Goal: Task Accomplishment & Management: Use online tool/utility

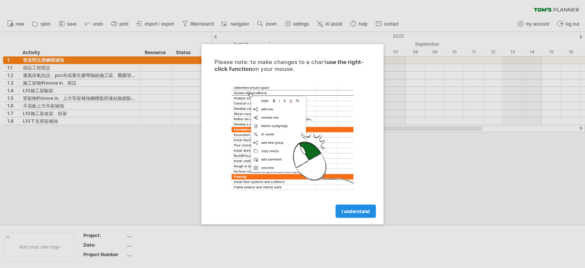
click at [370, 208] on link "I understand" at bounding box center [356, 210] width 40 height 13
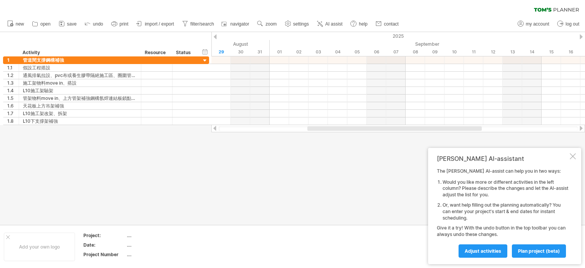
click at [569, 153] on div "[PERSON_NAME] AI-assistant The [PERSON_NAME] AI-assist can help you in two ways…" at bounding box center [504, 206] width 153 height 116
click at [570, 154] on div at bounding box center [573, 156] width 6 height 6
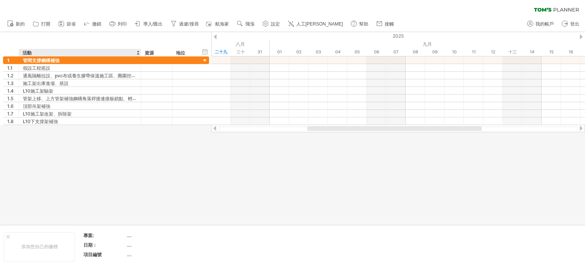
click at [136, 152] on div at bounding box center [292, 128] width 585 height 193
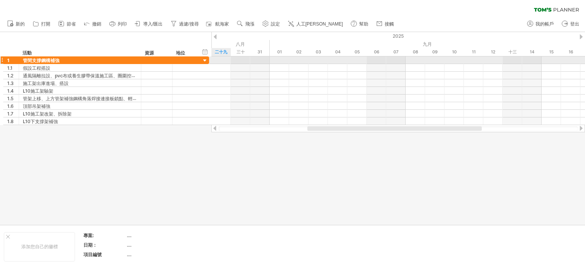
click at [205, 61] on div at bounding box center [205, 60] width 7 height 7
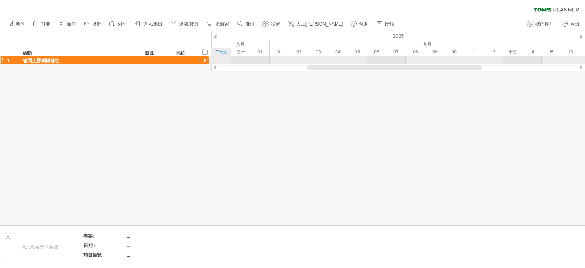
click at [205, 61] on div at bounding box center [205, 60] width 7 height 7
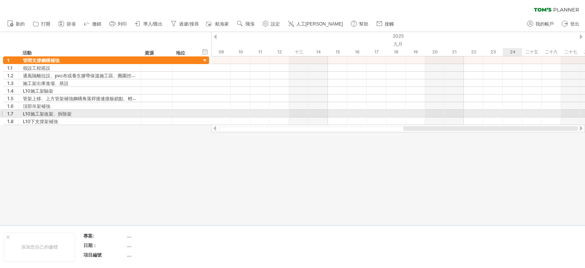
drag, startPoint x: 363, startPoint y: 126, endPoint x: 507, endPoint y: 116, distance: 144.8
click at [507, 116] on div "嘗試造訪 [DOMAIN_NAME] 再次連接... 0% 清除過濾器 新的" at bounding box center [292, 134] width 585 height 268
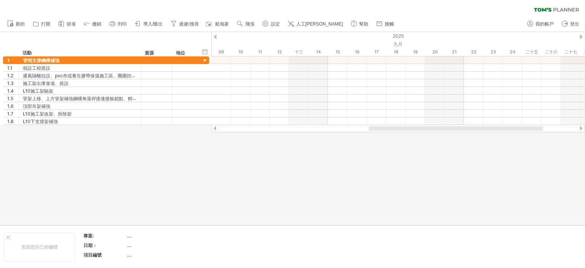
click at [573, 127] on div at bounding box center [398, 128] width 359 height 5
click at [580, 128] on div at bounding box center [581, 128] width 6 height 5
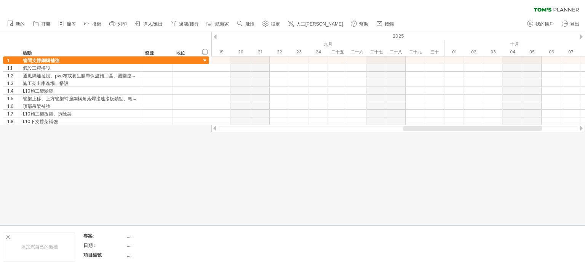
click at [580, 128] on div at bounding box center [581, 128] width 6 height 5
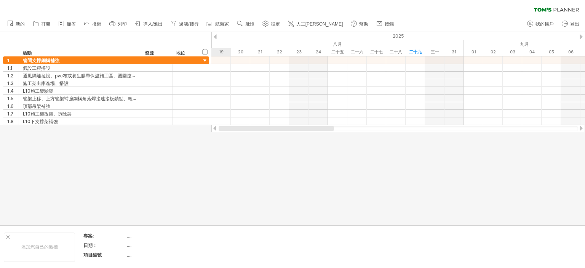
drag, startPoint x: 510, startPoint y: 128, endPoint x: 242, endPoint y: 133, distance: 267.9
click at [242, 133] on div "嘗試造訪 [DOMAIN_NAME] 再次連接... 0% 清除過濾器 新的" at bounding box center [292, 134] width 585 height 268
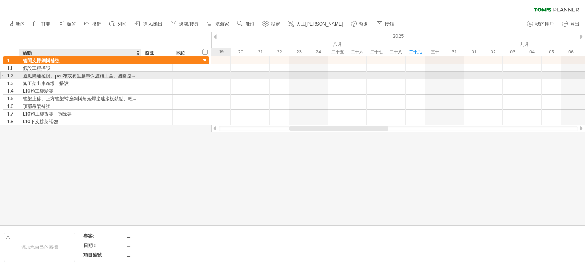
click at [52, 73] on font "通風隔離拉設、pvc布或養生膠帶保溫施工區、圈圍控制施工動線、臨時電盤、臨時電拉設" at bounding box center [114, 75] width 182 height 6
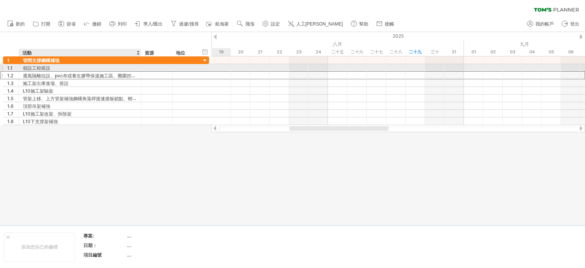
drag, startPoint x: 50, startPoint y: 75, endPoint x: 63, endPoint y: 67, distance: 15.2
click at [63, 67] on div "**********" at bounding box center [106, 90] width 206 height 69
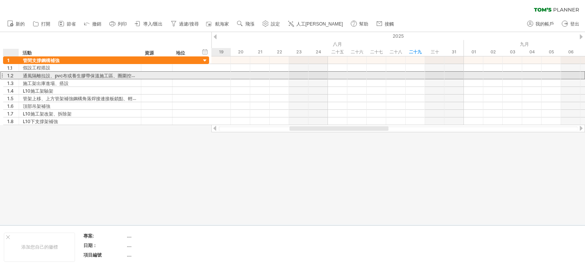
click at [14, 76] on div "1.2" at bounding box center [12, 75] width 11 height 7
click at [2, 75] on div at bounding box center [1, 75] width 3 height 8
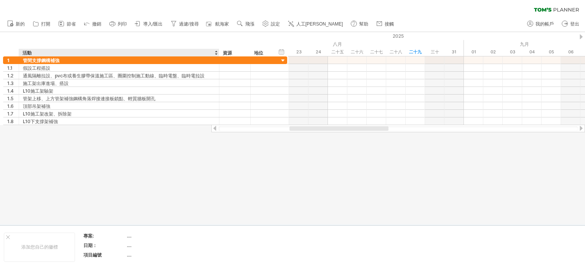
drag, startPoint x: 139, startPoint y: 52, endPoint x: 218, endPoint y: 51, distance: 78.1
click at [218, 51] on div at bounding box center [219, 53] width 3 height 8
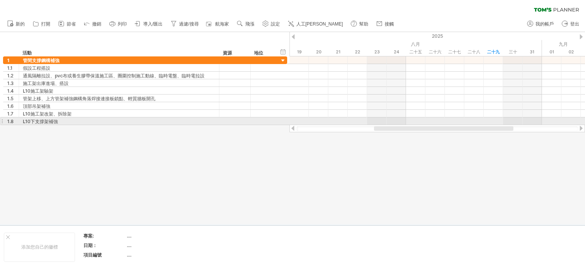
click at [356, 125] on div at bounding box center [438, 129] width 296 height 8
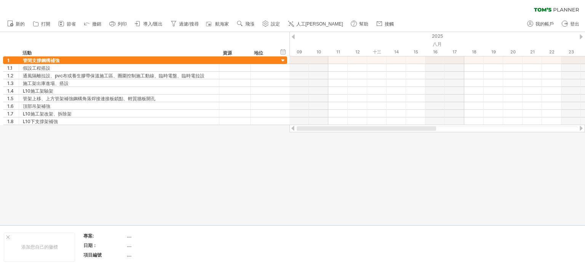
drag, startPoint x: 405, startPoint y: 126, endPoint x: 298, endPoint y: 134, distance: 107.3
click at [298, 134] on div "嘗試造訪 [DOMAIN_NAME] 再次連接... 0% 清除過濾器 新的" at bounding box center [292, 134] width 585 height 268
click at [438, 42] on font "八月" at bounding box center [437, 44] width 9 height 6
click at [293, 38] on div at bounding box center [293, 36] width 3 height 5
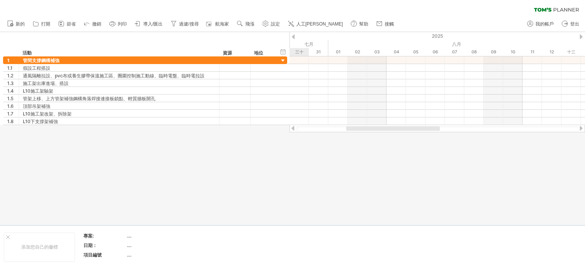
click at [582, 37] on div at bounding box center [581, 36] width 3 height 5
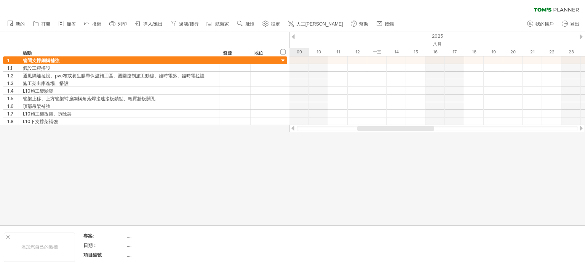
click at [582, 37] on div at bounding box center [581, 36] width 3 height 5
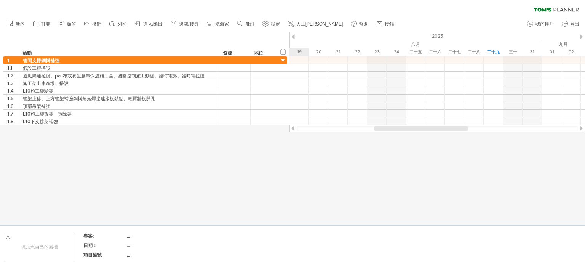
click at [582, 37] on div at bounding box center [581, 36] width 3 height 5
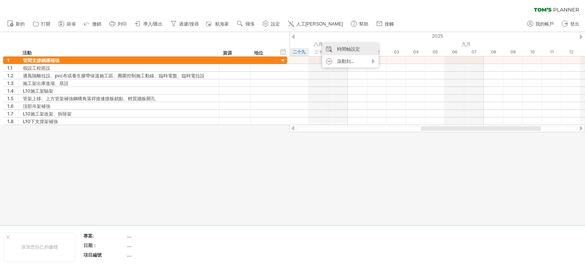
click at [355, 49] on font "時間軸設定" at bounding box center [348, 49] width 23 height 6
select select "*"
select select "**"
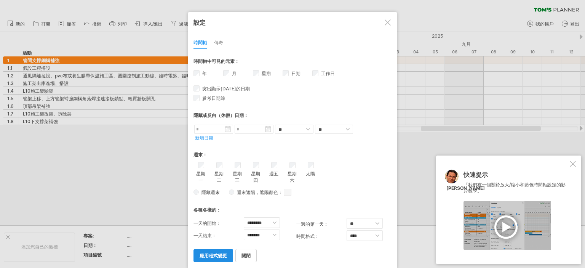
click at [220, 253] on font "應用程式變更" at bounding box center [213, 256] width 27 height 6
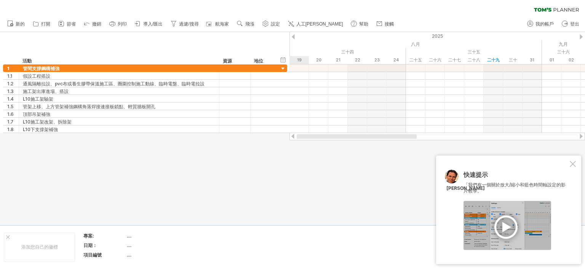
drag, startPoint x: 392, startPoint y: 137, endPoint x: 293, endPoint y: 145, distance: 99.8
click at [293, 145] on div "嘗試造訪 [DOMAIN_NAME] 再次連接... 0% 清除過濾器 新的" at bounding box center [292, 134] width 585 height 268
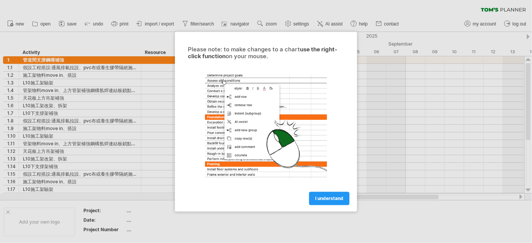
click at [334, 200] on span "I understand" at bounding box center [329, 199] width 28 height 6
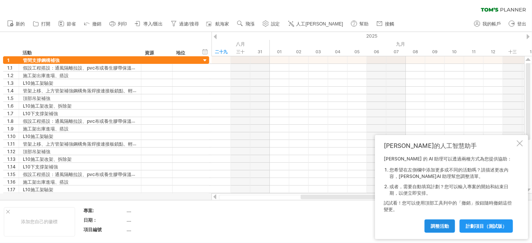
click at [437, 227] on font "調整活動" at bounding box center [439, 227] width 18 height 6
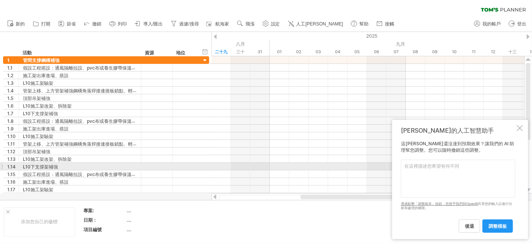
click at [419, 168] on textarea at bounding box center [458, 179] width 114 height 38
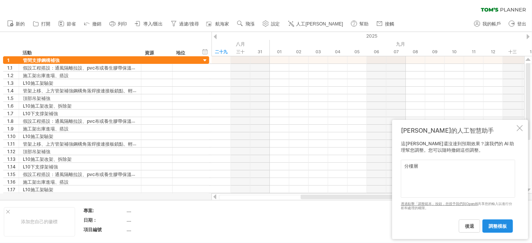
type textarea "分樓層"
click at [496, 228] on font "調整模板" at bounding box center [497, 227] width 18 height 6
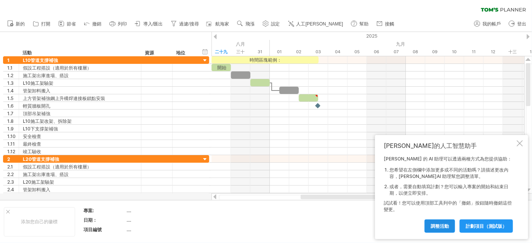
click at [432, 224] on font "調整活動" at bounding box center [439, 227] width 18 height 6
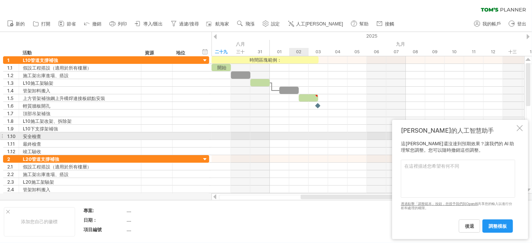
click at [305, 140] on div at bounding box center [367, 144] width 313 height 8
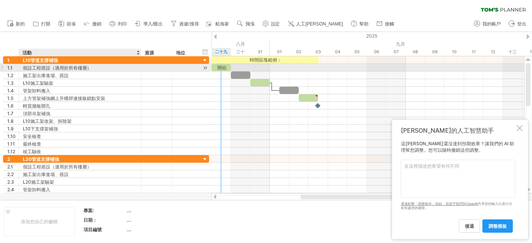
click at [94, 70] on div "假設工程搭設（適用於所有樓層）" at bounding box center [80, 67] width 114 height 7
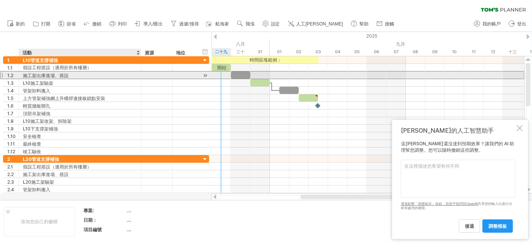
click at [93, 77] on div "施工架出庫進場、搭設" at bounding box center [80, 75] width 114 height 7
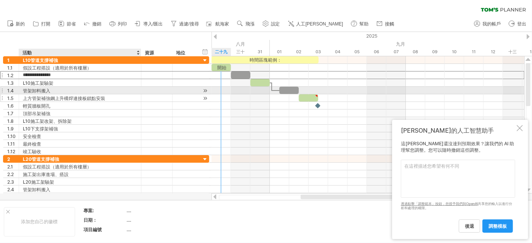
click at [110, 96] on div "上方管架補強鋼上升構焊連接板鎖點安裝" at bounding box center [80, 97] width 114 height 7
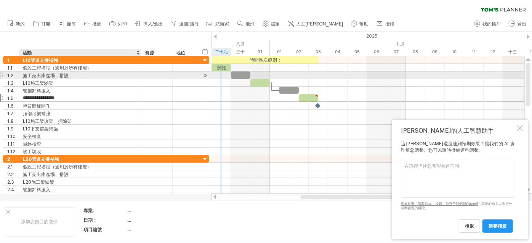
click at [89, 74] on div "施工架出庫進場、搭設" at bounding box center [80, 75] width 114 height 7
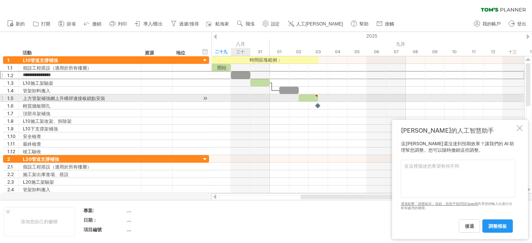
click at [233, 98] on div at bounding box center [367, 98] width 313 height 8
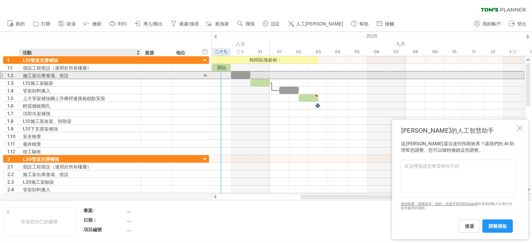
click at [62, 75] on font "施工架出庫進場、搭設" at bounding box center [46, 76] width 46 height 6
click at [58, 75] on font "施工架出庫進場、搭設" at bounding box center [46, 76] width 46 height 6
click at [81, 75] on div "施工架出庫進場、搭設" at bounding box center [80, 75] width 114 height 7
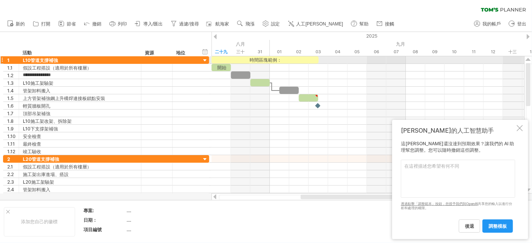
click at [205, 61] on div at bounding box center [205, 60] width 7 height 7
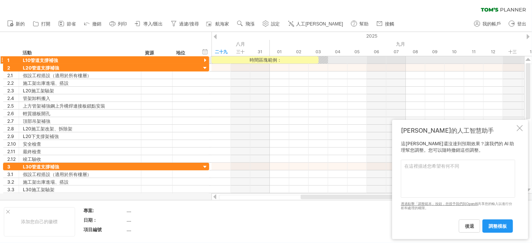
click at [205, 61] on div at bounding box center [205, 60] width 7 height 7
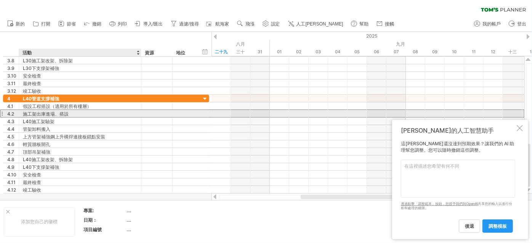
click at [90, 112] on div "施工架出庫進場、搭設" at bounding box center [80, 113] width 114 height 7
click at [45, 114] on input "**********" at bounding box center [80, 113] width 114 height 7
click at [42, 115] on input "**********" at bounding box center [80, 113] width 114 height 7
click at [45, 114] on input "**********" at bounding box center [80, 113] width 114 height 7
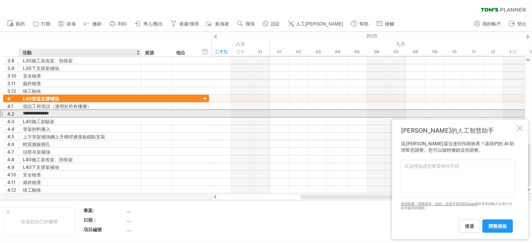
type input "**********"
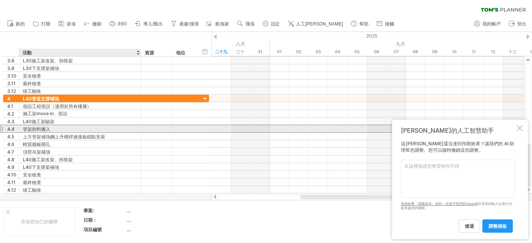
click at [136, 126] on div "管架卸料搬入" at bounding box center [80, 128] width 114 height 7
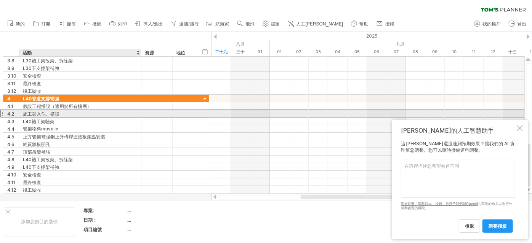
click at [43, 112] on font "施工架入住、搭設" at bounding box center [41, 114] width 37 height 6
click at [43, 113] on font "施工架入住、搭設" at bounding box center [41, 114] width 37 height 6
click at [44, 113] on font "施工架入住、搭設" at bounding box center [41, 114] width 37 height 6
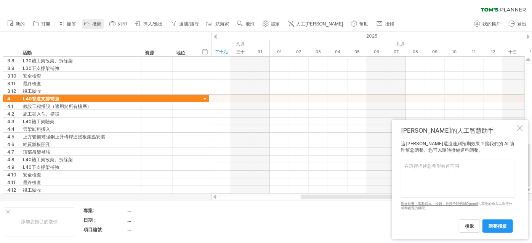
click at [85, 26] on icon at bounding box center [87, 23] width 8 height 8
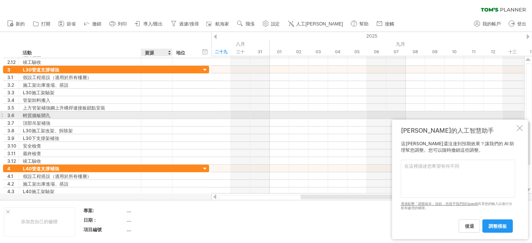
click at [156, 117] on div at bounding box center [156, 115] width 23 height 7
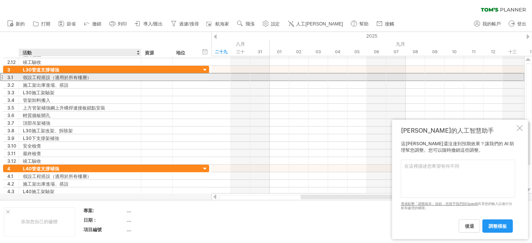
click at [125, 80] on div "假設工程搭設（適用於所有樓層）" at bounding box center [80, 77] width 114 height 7
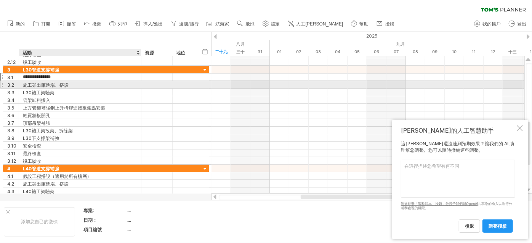
click at [69, 82] on div "施工架出庫進場、搭設" at bounding box center [80, 84] width 114 height 7
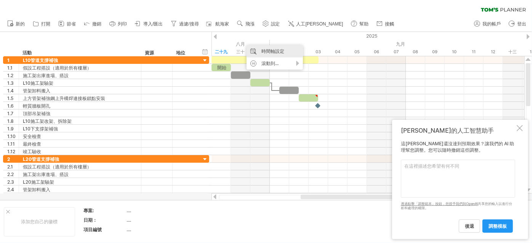
click at [268, 53] on font "時間軸設定" at bounding box center [272, 51] width 23 height 6
select select "*"
select select "**"
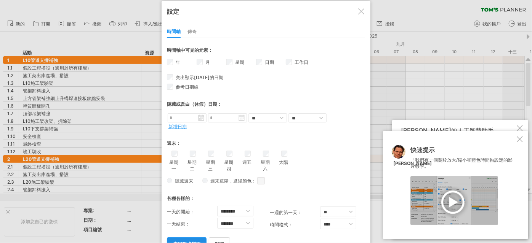
click at [195, 242] on font "應用程式變更" at bounding box center [186, 245] width 27 height 6
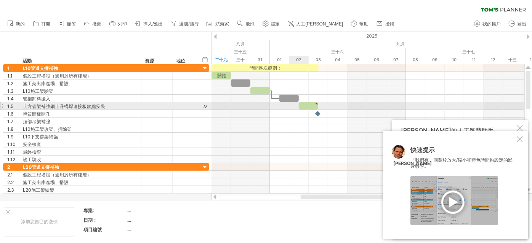
type textarea "**********"
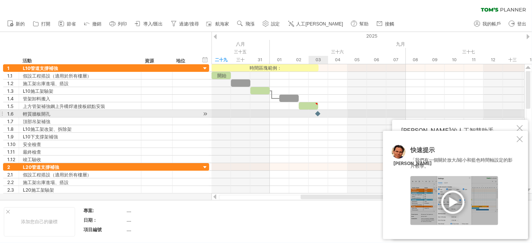
click at [318, 113] on div at bounding box center [318, 113] width 8 height 7
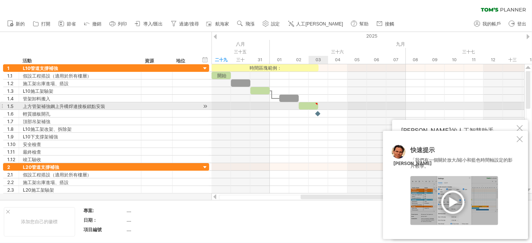
click at [309, 105] on div at bounding box center [308, 105] width 19 height 7
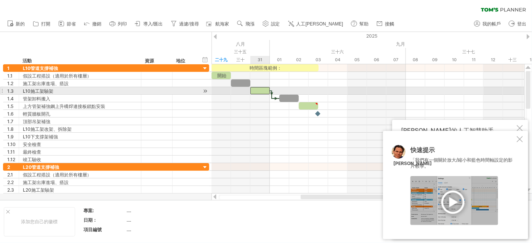
click at [259, 91] on div at bounding box center [259, 90] width 19 height 7
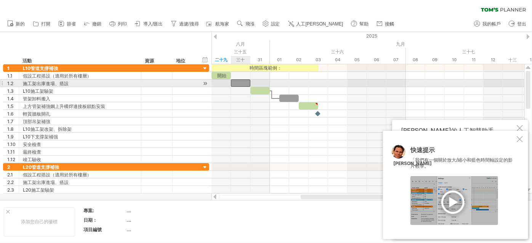
click at [240, 82] on div at bounding box center [240, 83] width 19 height 7
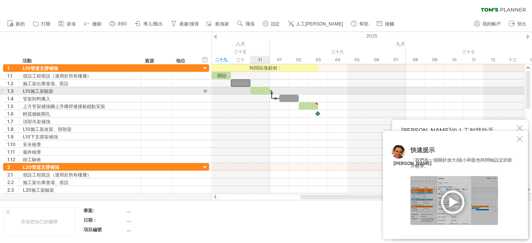
click at [258, 88] on div at bounding box center [259, 90] width 19 height 7
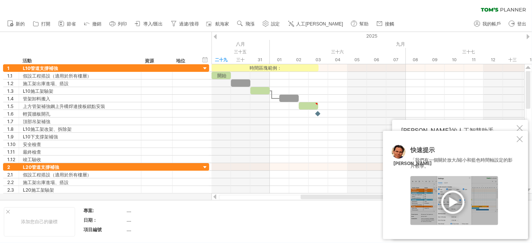
click at [458, 195] on div at bounding box center [454, 200] width 88 height 49
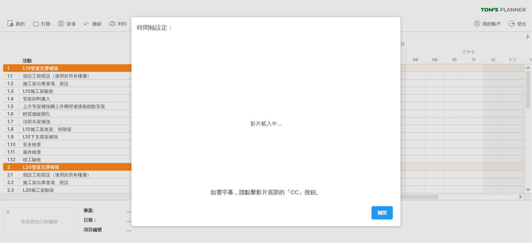
click at [421, 16] on div at bounding box center [266, 121] width 532 height 243
click at [385, 213] on font "關閉" at bounding box center [382, 213] width 9 height 6
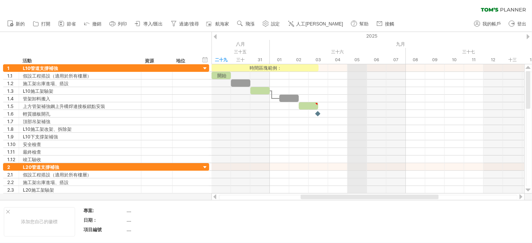
click at [364, 36] on div "2025" at bounding box center [493, 36] width 1652 height 8
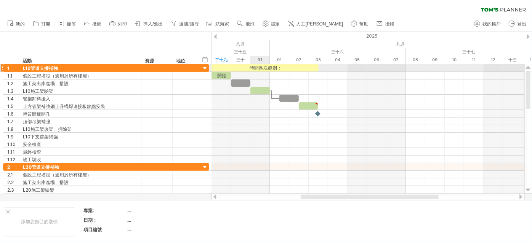
click at [262, 66] on font "時間區塊範例：" at bounding box center [266, 68] width 32 height 6
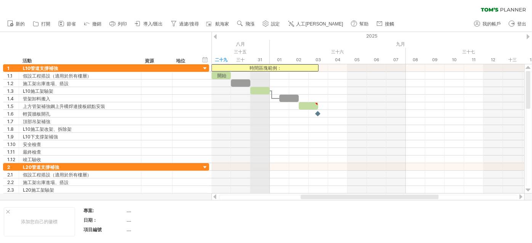
click at [256, 56] on div "三十五" at bounding box center [202, 52] width 136 height 8
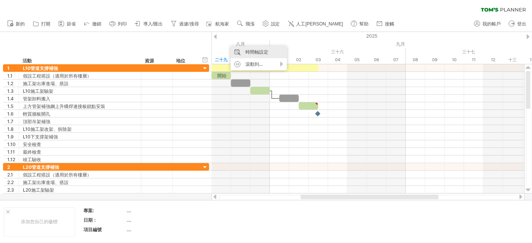
click at [261, 54] on font "時間軸設定" at bounding box center [256, 52] width 23 height 6
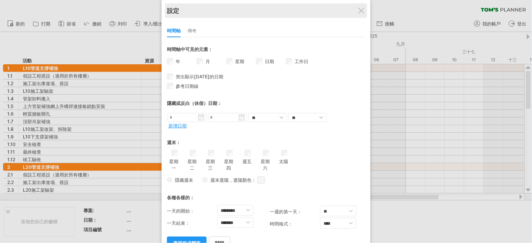
drag, startPoint x: 243, startPoint y: 16, endPoint x: 243, endPoint y: 11, distance: 4.6
click at [243, 11] on div "設定 時間軸 傳奇 * ** **** **** *** 時間軸中可見的元素： 年 月 星期 從" at bounding box center [266, 128] width 209 height 257
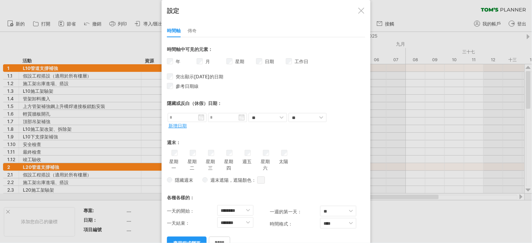
click at [194, 27] on div "傳奇" at bounding box center [191, 31] width 9 height 12
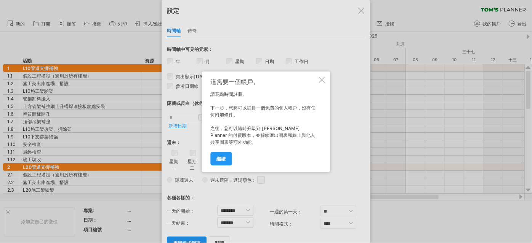
click at [320, 78] on div at bounding box center [322, 80] width 6 height 6
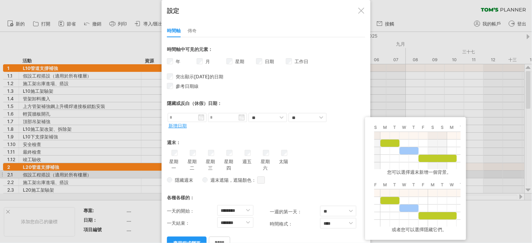
click at [258, 177] on span at bounding box center [261, 180] width 8 height 7
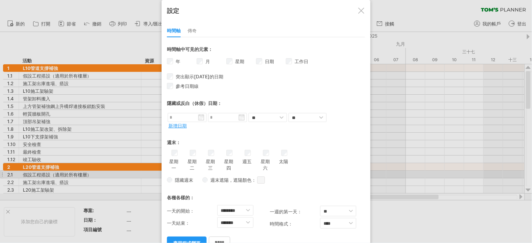
click at [302, 175] on div "隱藏週末 週末遮陽 ，遮陽顏色： 您可以選擇為週末新增陰影。 或者您可以選擇隱藏它們。 假設週六和週日是周末。 如果您選擇包含週末： - 將此時間表的部分內容…" at bounding box center [266, 180] width 198 height 11
click at [261, 177] on span at bounding box center [261, 180] width 8 height 7
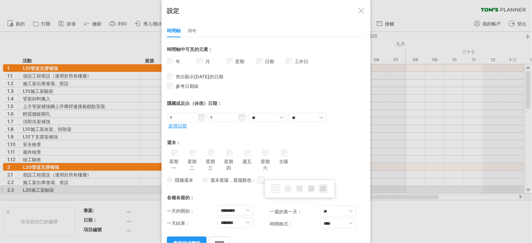
click at [326, 190] on div at bounding box center [323, 189] width 8 height 8
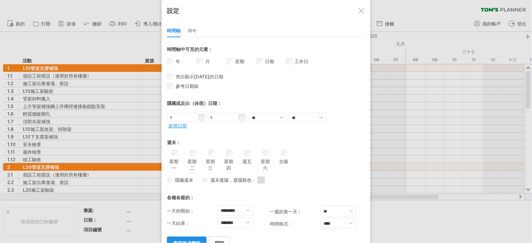
click at [187, 241] on font "應用程式變更" at bounding box center [186, 244] width 27 height 6
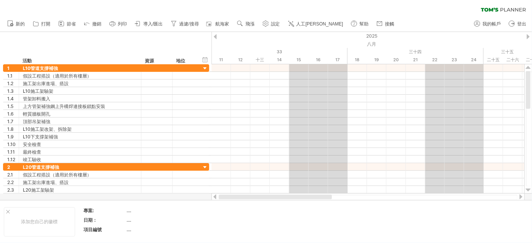
drag, startPoint x: 345, startPoint y: 198, endPoint x: 208, endPoint y: 197, distance: 137.2
click at [208, 197] on div "嘗試造訪 [DOMAIN_NAME] 再次連接... 0% 清除過濾器 新的" at bounding box center [266, 121] width 532 height 243
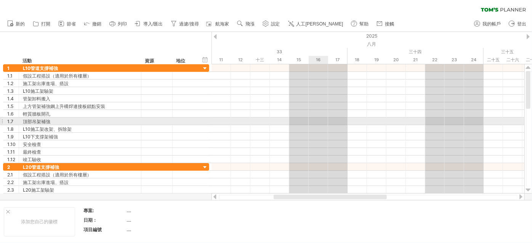
click at [323, 123] on div at bounding box center [367, 122] width 313 height 8
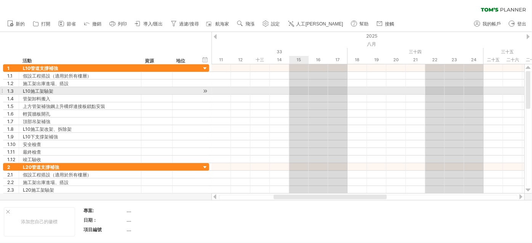
click at [302, 93] on div at bounding box center [367, 91] width 313 height 8
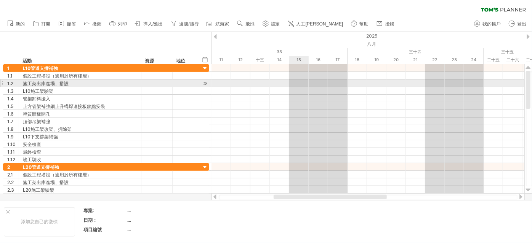
click at [297, 85] on div at bounding box center [367, 84] width 313 height 8
click at [299, 82] on div at bounding box center [367, 84] width 313 height 8
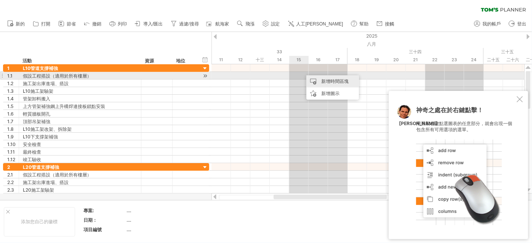
click at [343, 79] on font "新增時間區塊" at bounding box center [334, 81] width 27 height 6
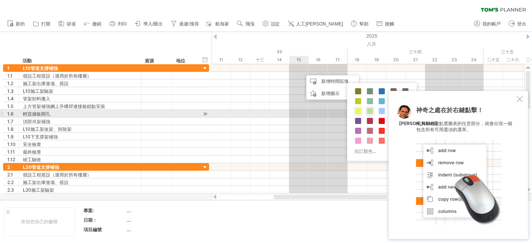
click at [355, 110] on span at bounding box center [358, 111] width 6 height 6
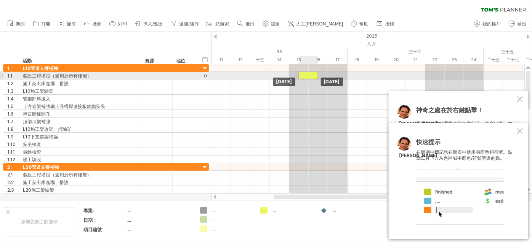
click at [309, 76] on div at bounding box center [308, 75] width 19 height 7
click at [306, 75] on div at bounding box center [308, 75] width 19 height 7
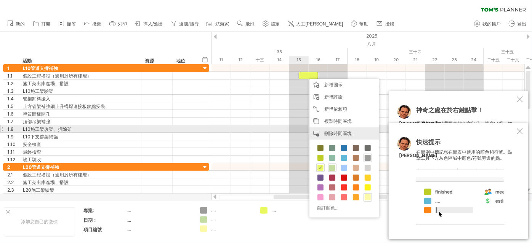
click at [341, 133] on font "刪除時間區塊" at bounding box center [337, 134] width 27 height 6
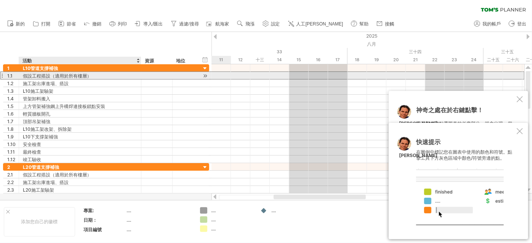
click at [105, 74] on div "假設工程搭設（適用於所有樓層）" at bounding box center [80, 75] width 114 height 7
click at [105, 74] on input "**********" at bounding box center [80, 75] width 114 height 7
click at [86, 73] on input "**********" at bounding box center [80, 75] width 114 height 7
click at [97, 76] on input "**********" at bounding box center [80, 75] width 114 height 7
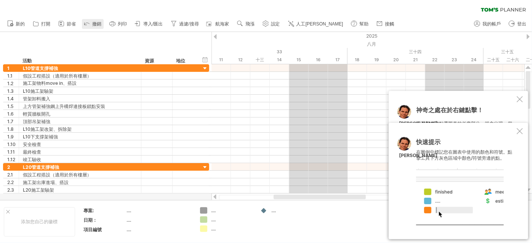
click at [86, 23] on icon at bounding box center [87, 24] width 5 height 2
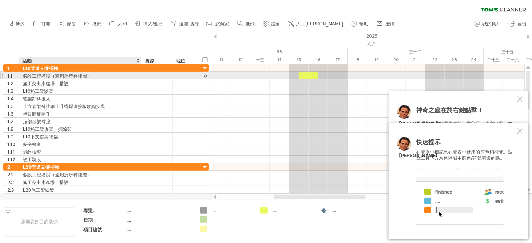
click at [96, 77] on div "假設工程搭設（適用於所有樓層）" at bounding box center [80, 75] width 114 height 7
click at [96, 77] on input "**********" at bounding box center [80, 75] width 114 height 7
click at [96, 76] on input "**********" at bounding box center [80, 75] width 114 height 7
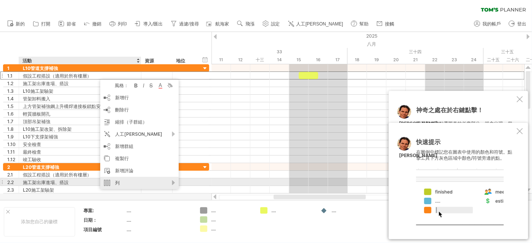
click at [166, 182] on div "列" at bounding box center [139, 183] width 78 height 12
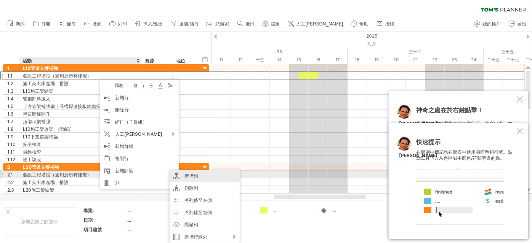
click at [181, 176] on div "新增列" at bounding box center [205, 176] width 70 height 12
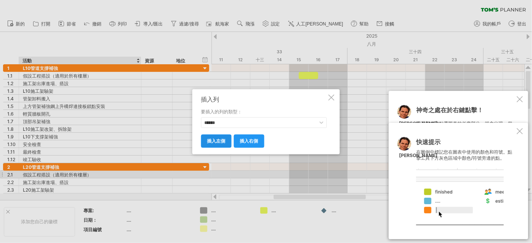
click at [218, 138] on font "插入左側" at bounding box center [216, 141] width 18 height 6
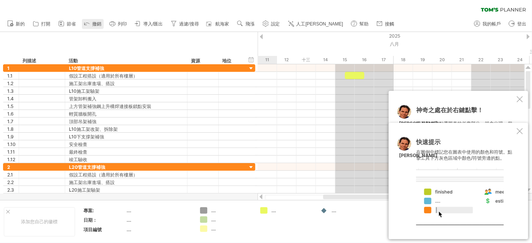
click at [91, 21] on link "撤銷" at bounding box center [93, 24] width 22 height 10
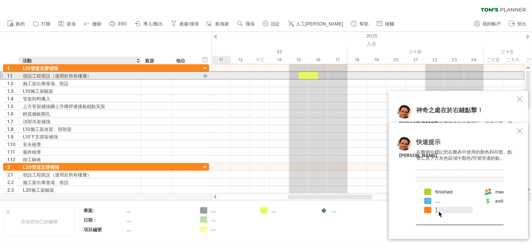
click at [107, 76] on div "假設工程搭設（適用於所有樓層）" at bounding box center [80, 75] width 114 height 7
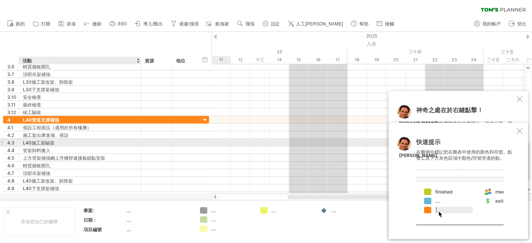
click at [107, 143] on div "L40施工架驗架" at bounding box center [80, 142] width 114 height 7
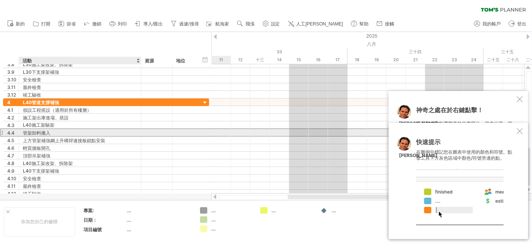
click at [66, 133] on div "管架卸料搬入" at bounding box center [80, 132] width 114 height 7
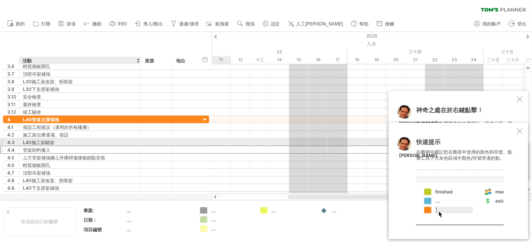
click at [54, 140] on font "L40施工架驗架" at bounding box center [39, 143] width 32 height 6
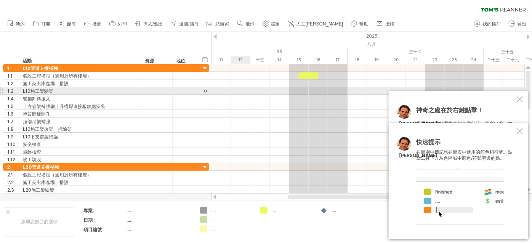
drag, startPoint x: 244, startPoint y: 91, endPoint x: 277, endPoint y: 88, distance: 33.6
click at [245, 91] on div at bounding box center [367, 91] width 313 height 8
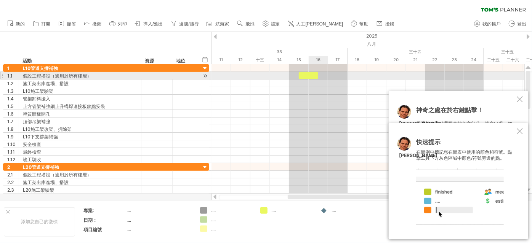
click at [309, 76] on div at bounding box center [308, 75] width 19 height 7
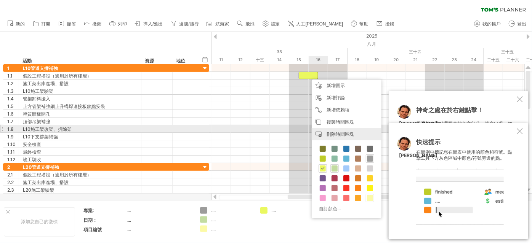
click at [336, 131] on div "刪除時間區塊 刪除選定的項目" at bounding box center [347, 134] width 70 height 12
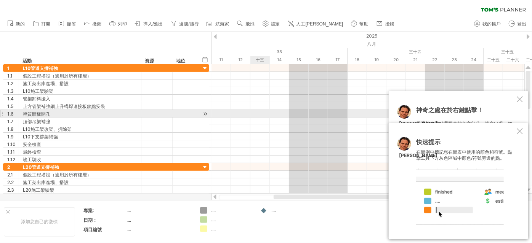
click at [264, 115] on div at bounding box center [367, 114] width 313 height 8
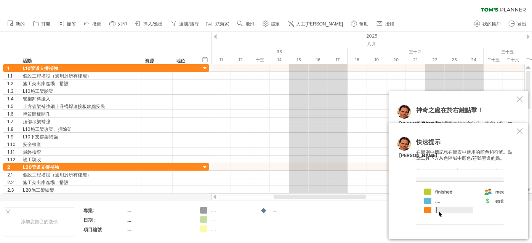
click at [527, 38] on div at bounding box center [528, 36] width 3 height 5
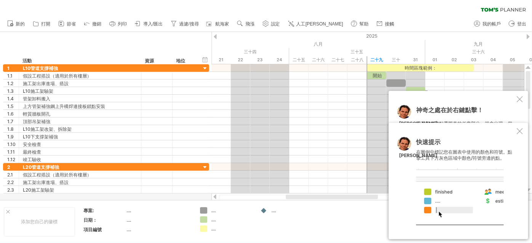
click at [527, 38] on div at bounding box center [528, 36] width 3 height 5
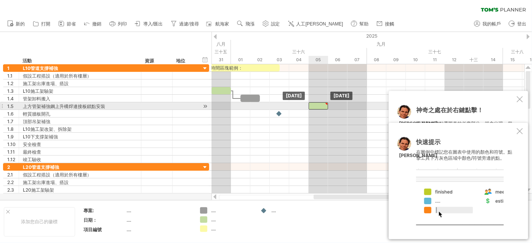
drag, startPoint x: 268, startPoint y: 107, endPoint x: 317, endPoint y: 106, distance: 49.2
click at [317, 106] on div at bounding box center [318, 105] width 19 height 7
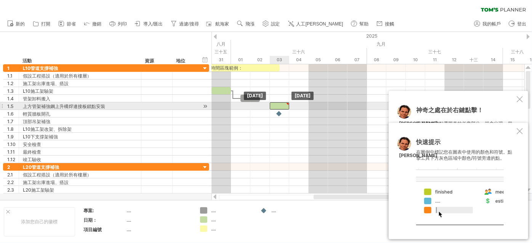
drag, startPoint x: 317, startPoint y: 106, endPoint x: 282, endPoint y: 107, distance: 34.7
click at [282, 107] on div at bounding box center [279, 105] width 19 height 7
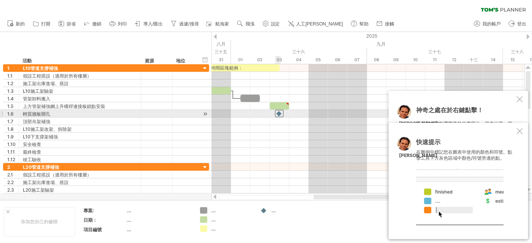
click at [280, 112] on div at bounding box center [279, 113] width 8 height 7
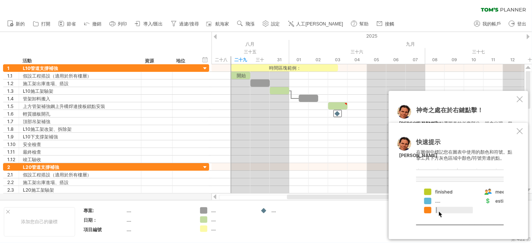
drag, startPoint x: 348, startPoint y: 196, endPoint x: 323, endPoint y: 196, distance: 25.5
click at [323, 196] on div at bounding box center [353, 197] width 133 height 5
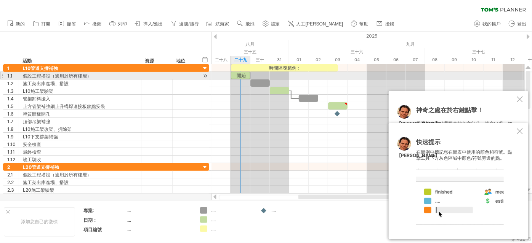
click at [246, 76] on div "開始" at bounding box center [240, 75] width 19 height 7
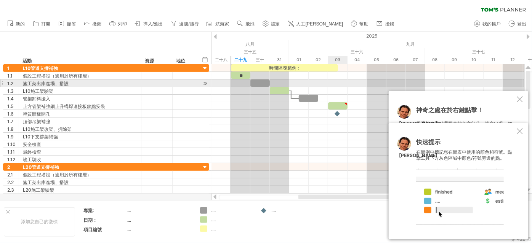
click at [331, 86] on div at bounding box center [367, 84] width 313 height 8
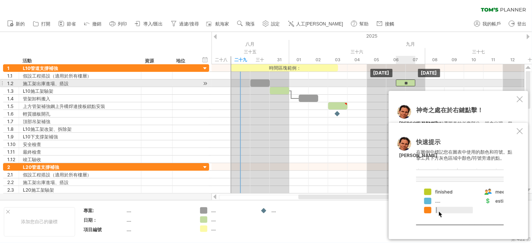
drag, startPoint x: 245, startPoint y: 75, endPoint x: 408, endPoint y: 81, distance: 162.8
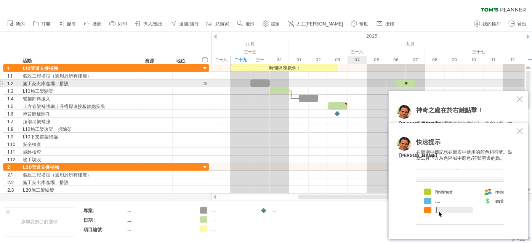
click at [349, 81] on div at bounding box center [367, 84] width 313 height 8
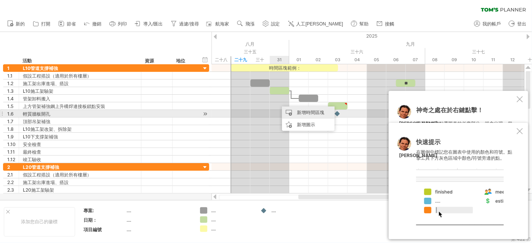
click at [310, 112] on font "新增時間區塊" at bounding box center [310, 113] width 27 height 6
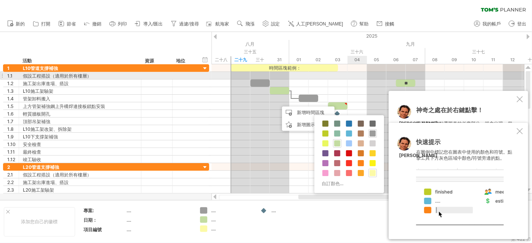
click at [351, 77] on div at bounding box center [367, 76] width 313 height 8
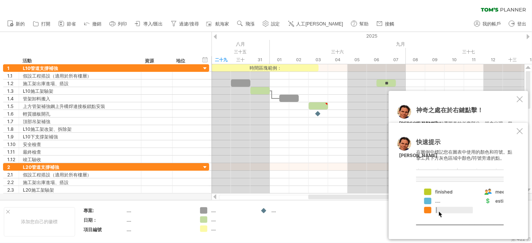
drag, startPoint x: 342, startPoint y: 197, endPoint x: 352, endPoint y: 198, distance: 10.0
click at [352, 198] on div at bounding box center [374, 197] width 133 height 5
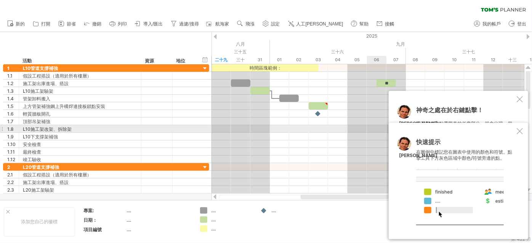
click at [520, 131] on div at bounding box center [520, 131] width 6 height 6
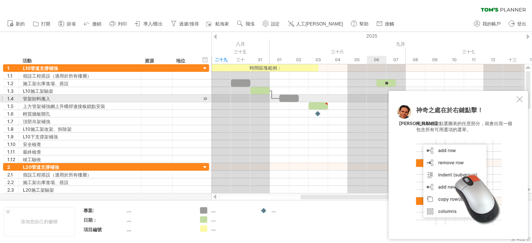
click at [527, 95] on div "神奇之處在於右鍵點擊！ 用滑鼠右鍵點選圖表的任意部分，就會出現一個包含所有可用選項的選單。 湯姆" at bounding box center [458, 165] width 139 height 149
click at [515, 98] on div "神奇之處在於右鍵點擊！ 用滑鼠右鍵點選圖表的任意部分，就會出現一個包含所有可用選項的選單。 湯姆" at bounding box center [458, 165] width 139 height 149
click at [520, 100] on div at bounding box center [520, 99] width 6 height 6
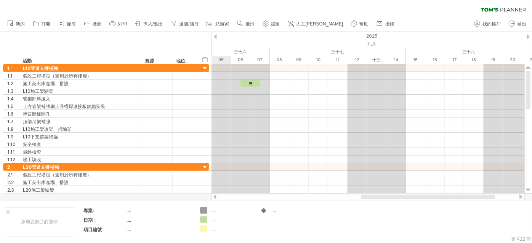
drag, startPoint x: 339, startPoint y: 197, endPoint x: 400, endPoint y: 197, distance: 60.6
click at [400, 197] on div at bounding box center [428, 197] width 134 height 5
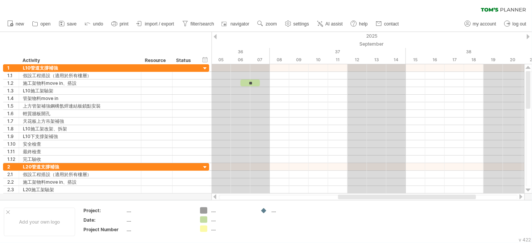
click at [448, 12] on div "clear filter reapply filter" at bounding box center [266, 8] width 532 height 16
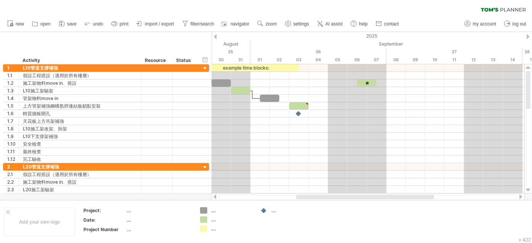
drag, startPoint x: 387, startPoint y: 197, endPoint x: 345, endPoint y: 195, distance: 41.9
click at [345, 195] on div at bounding box center [365, 197] width 138 height 5
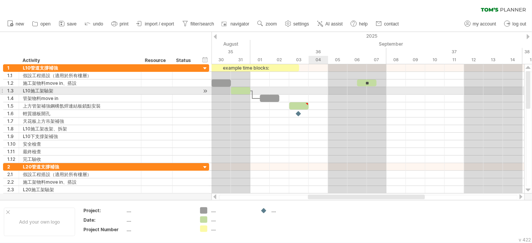
click at [315, 89] on div at bounding box center [367, 91] width 313 height 8
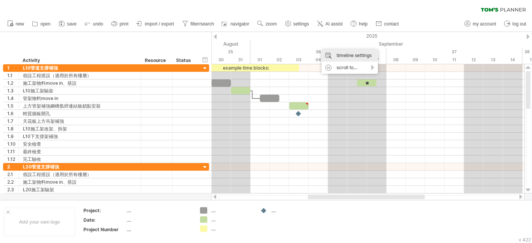
click at [362, 53] on div "timeline settings" at bounding box center [350, 56] width 56 height 12
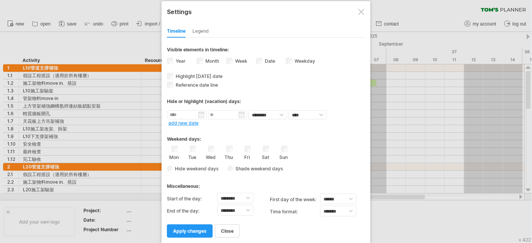
click at [238, 167] on span "Shade weekend days" at bounding box center [258, 169] width 50 height 6
click at [316, 166] on span at bounding box center [317, 168] width 8 height 7
click at [342, 179] on span at bounding box center [343, 179] width 6 height 6
click at [196, 233] on link "apply changes" at bounding box center [190, 231] width 46 height 13
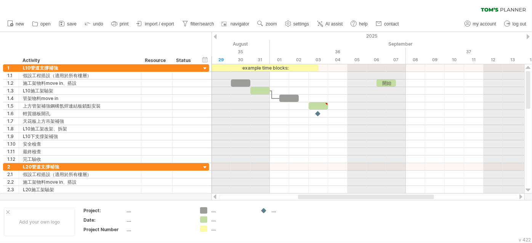
drag, startPoint x: 379, startPoint y: 197, endPoint x: 369, endPoint y: 194, distance: 10.5
click at [369, 194] on div at bounding box center [367, 198] width 313 height 8
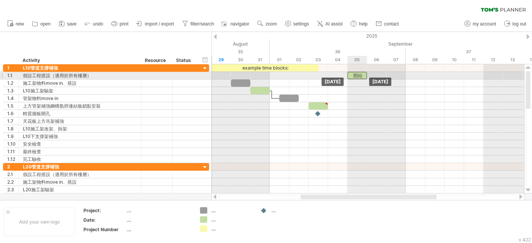
drag, startPoint x: 385, startPoint y: 81, endPoint x: 358, endPoint y: 75, distance: 27.6
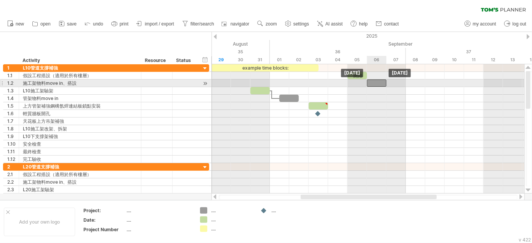
drag, startPoint x: 240, startPoint y: 82, endPoint x: 370, endPoint y: 85, distance: 129.6
click at [370, 85] on div at bounding box center [376, 83] width 19 height 7
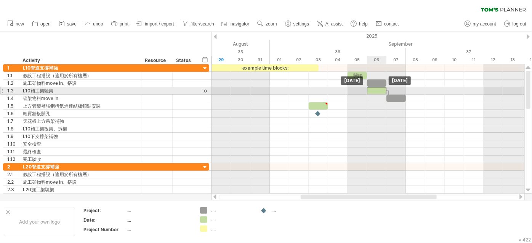
drag, startPoint x: 262, startPoint y: 91, endPoint x: 377, endPoint y: 94, distance: 114.7
click at [377, 94] on div "example time blocks: 開始 Saturday 06 September Saturday 06 September" at bounding box center [367, 129] width 313 height 130
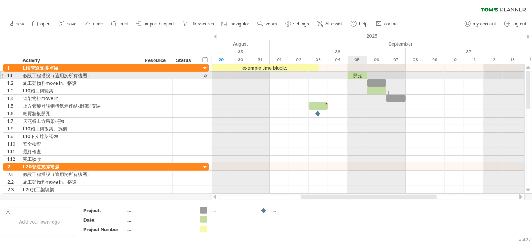
click at [357, 75] on div "開始" at bounding box center [356, 75] width 19 height 7
click at [357, 75] on div "**" at bounding box center [356, 75] width 19 height 7
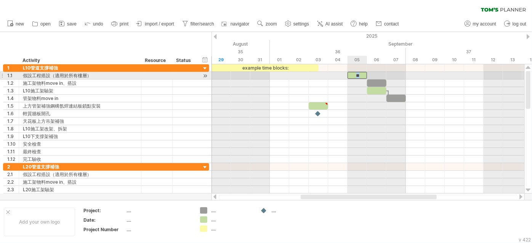
click at [357, 75] on div "**" at bounding box center [356, 75] width 19 height 7
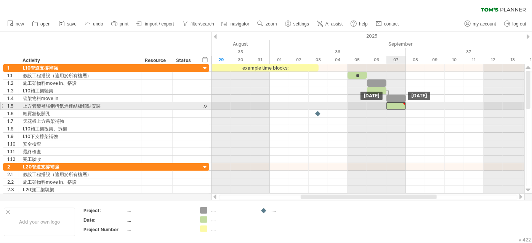
drag, startPoint x: 320, startPoint y: 104, endPoint x: 399, endPoint y: 104, distance: 78.9
click at [399, 104] on div at bounding box center [395, 105] width 19 height 7
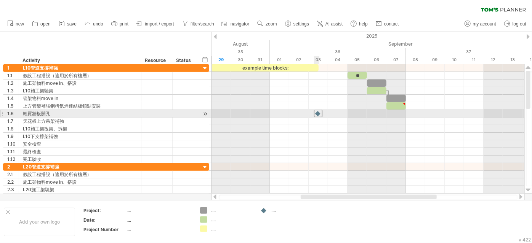
click at [318, 113] on div at bounding box center [318, 113] width 8 height 7
click at [318, 112] on div at bounding box center [318, 113] width 8 height 7
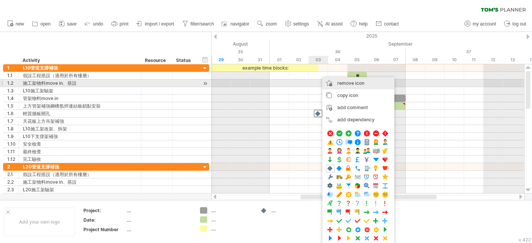
click at [349, 85] on span "remove icon" at bounding box center [350, 83] width 27 height 6
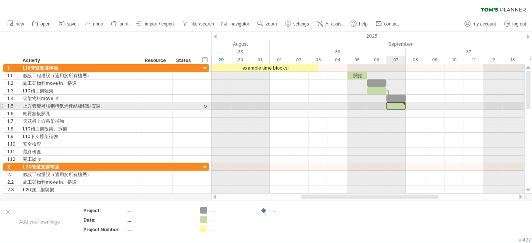
click at [399, 103] on div at bounding box center [395, 105] width 19 height 7
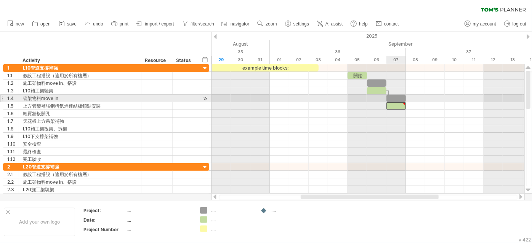
click at [404, 102] on div at bounding box center [403, 103] width 3 height 3
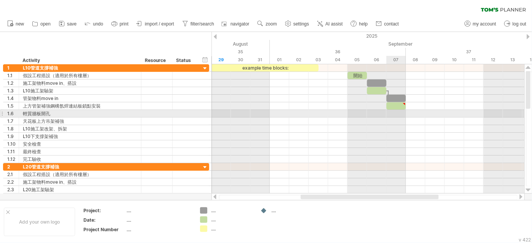
click at [398, 118] on div at bounding box center [367, 122] width 313 height 8
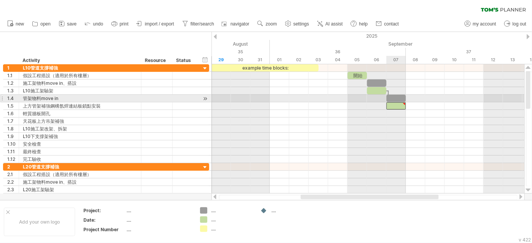
click at [404, 102] on div at bounding box center [403, 103] width 3 height 3
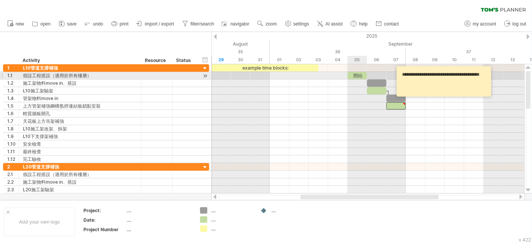
click at [362, 76] on div "開始" at bounding box center [356, 75] width 19 height 7
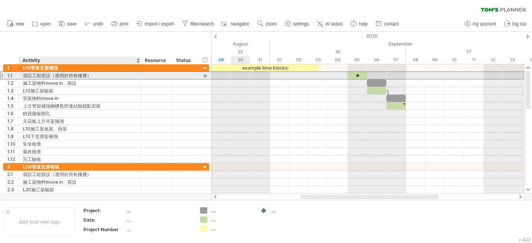
click at [114, 74] on div "假設工程搭設（適用於所有樓層）" at bounding box center [80, 75] width 114 height 7
click at [109, 77] on input "**********" at bounding box center [80, 75] width 114 height 7
click at [86, 76] on input "**********" at bounding box center [80, 75] width 114 height 7
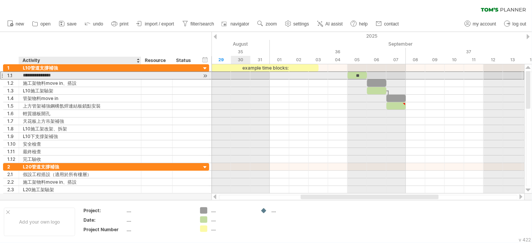
drag, startPoint x: 86, startPoint y: 76, endPoint x: 59, endPoint y: 77, distance: 27.4
click at [59, 77] on input "**********" at bounding box center [80, 75] width 114 height 7
click at [78, 73] on div "假設工程搭設（適用於所有樓層）" at bounding box center [80, 75] width 114 height 7
click at [77, 73] on input "**********" at bounding box center [80, 75] width 114 height 7
drag, startPoint x: 87, startPoint y: 74, endPoint x: 62, endPoint y: 75, distance: 25.2
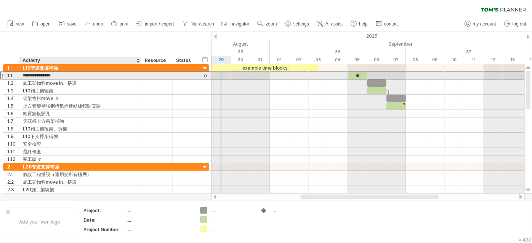
click at [62, 75] on input "**********" at bounding box center [80, 75] width 114 height 7
click at [61, 75] on input "**********" at bounding box center [80, 75] width 114 height 7
click at [87, 76] on input "**********" at bounding box center [80, 75] width 114 height 7
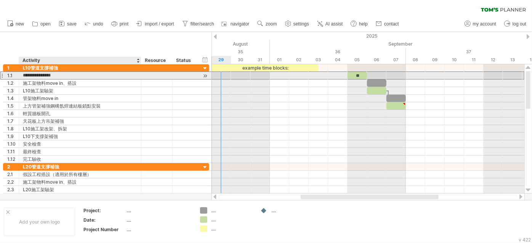
click at [87, 76] on input "**********" at bounding box center [80, 75] width 114 height 7
click at [79, 76] on input "**********" at bounding box center [80, 75] width 114 height 7
click at [54, 75] on input "**********" at bounding box center [80, 75] width 114 height 7
drag, startPoint x: 54, startPoint y: 75, endPoint x: 84, endPoint y: 75, distance: 29.7
click at [84, 75] on input "**********" at bounding box center [80, 75] width 114 height 7
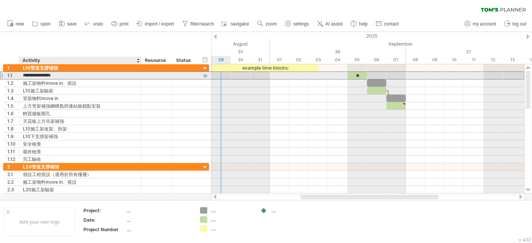
paste input "**********"
type input "**********"
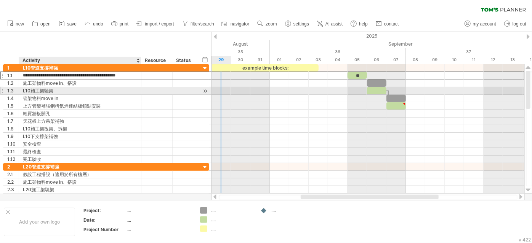
click at [107, 89] on div "L10施工架驗架" at bounding box center [80, 90] width 114 height 7
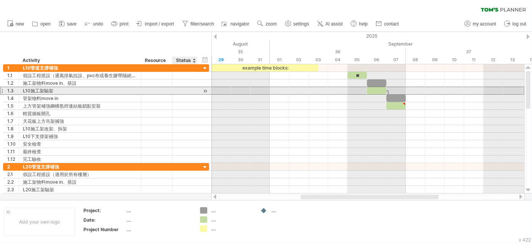
click at [191, 90] on div at bounding box center [184, 90] width 17 height 7
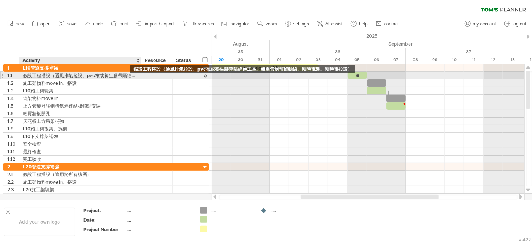
click at [75, 75] on div "假設工程搭設（通風排氣拉設、pvc布或養生膠帶隔絕施工區、圈圍管制預留動線、臨時電盤、臨時電拉設）" at bounding box center [80, 75] width 114 height 7
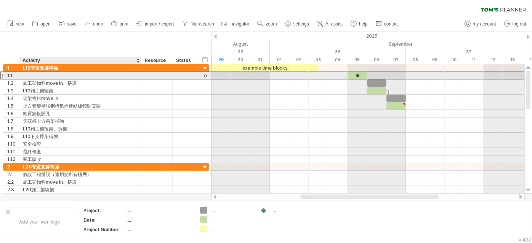
scroll to position [0, 0]
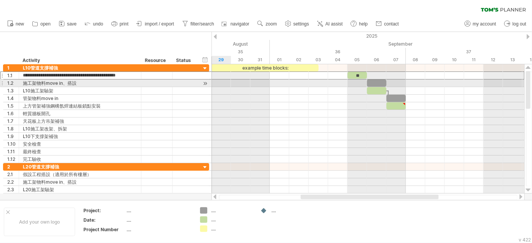
click at [205, 82] on div at bounding box center [205, 84] width 7 height 8
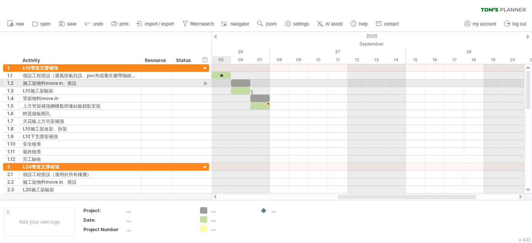
click at [205, 82] on div at bounding box center [205, 84] width 7 height 8
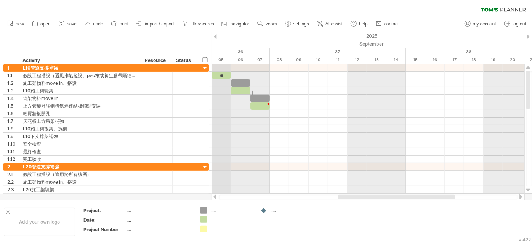
drag, startPoint x: 211, startPoint y: 49, endPoint x: 221, endPoint y: 50, distance: 10.3
click at [221, 50] on div "Trying to reach plan.tomsplanner.com Connected again... 0% clear filter new 1" at bounding box center [266, 121] width 532 height 243
drag, startPoint x: 211, startPoint y: 42, endPoint x: 226, endPoint y: 43, distance: 15.4
click at [226, 43] on div "Trying to reach plan.tomsplanner.com Connected again... 0% clear filter new 1" at bounding box center [266, 121] width 532 height 243
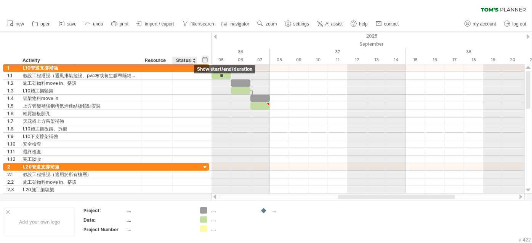
click at [206, 58] on div "hide start/end/duration show start/end/duration" at bounding box center [205, 60] width 7 height 8
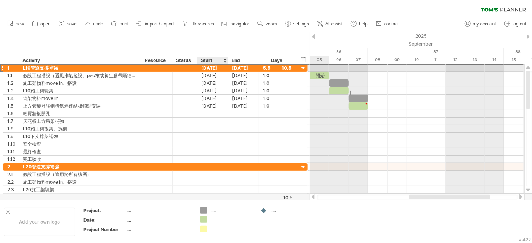
click at [207, 66] on div "29-08-25" at bounding box center [212, 67] width 31 height 7
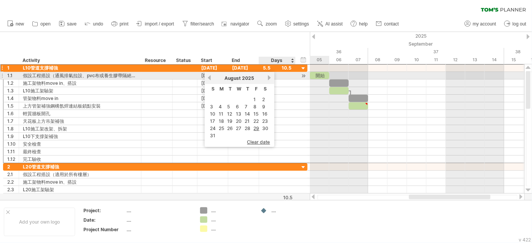
click at [267, 76] on link "next" at bounding box center [270, 78] width 6 height 6
click at [208, 76] on link "previous" at bounding box center [209, 78] width 6 height 6
click at [267, 78] on link "next" at bounding box center [270, 78] width 6 height 6
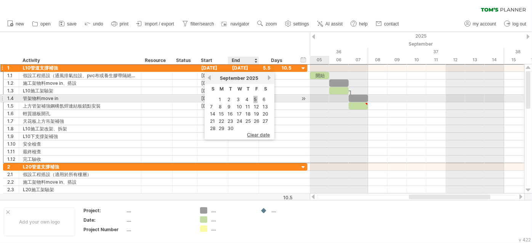
click at [256, 99] on link "5" at bounding box center [255, 99] width 4 height 7
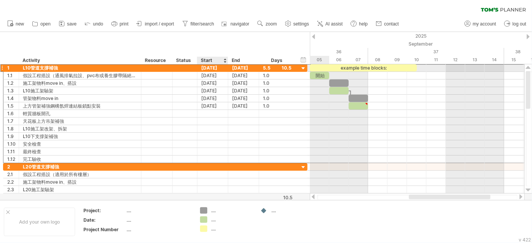
click at [219, 69] on div "05-09-25" at bounding box center [212, 67] width 31 height 7
click at [238, 69] on div "10-09-25" at bounding box center [243, 67] width 31 height 7
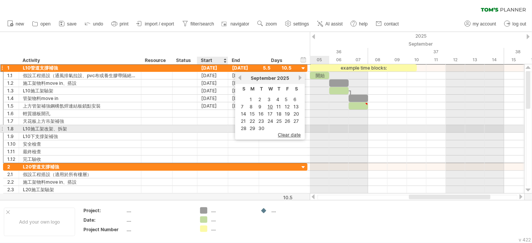
click at [223, 131] on div at bounding box center [212, 128] width 31 height 7
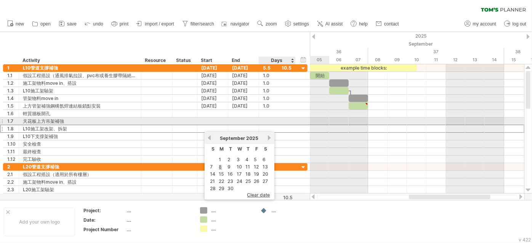
click at [284, 120] on div at bounding box center [277, 121] width 29 height 7
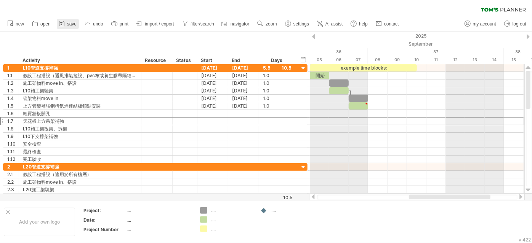
click at [69, 24] on span "save" at bounding box center [72, 23] width 10 height 5
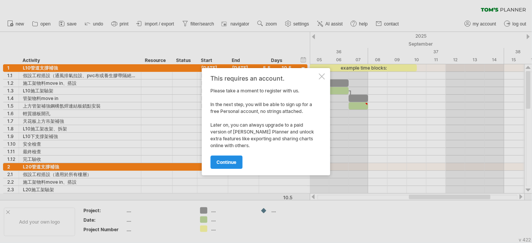
click at [234, 157] on link "continue" at bounding box center [227, 162] width 32 height 13
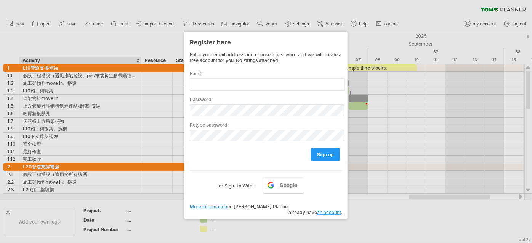
click at [133, 42] on div at bounding box center [266, 121] width 532 height 243
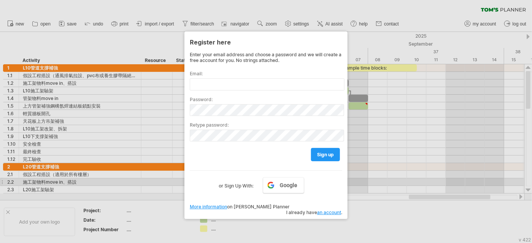
click at [242, 182] on label "or Sign Up With:" at bounding box center [236, 184] width 35 height 13
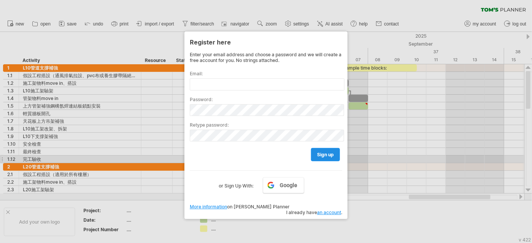
click at [333, 158] on link "sign up" at bounding box center [325, 154] width 29 height 13
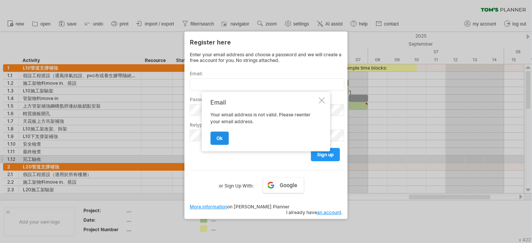
click at [226, 132] on link "ok" at bounding box center [220, 138] width 18 height 13
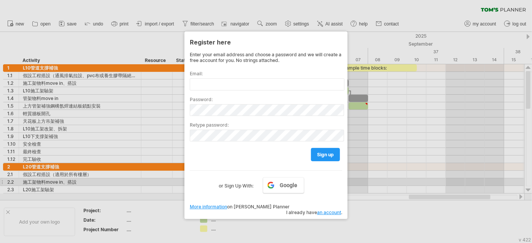
click at [304, 181] on div "Google or Sign Up With:" at bounding box center [266, 181] width 152 height 20
click at [242, 180] on label "or Sign Up With:" at bounding box center [236, 184] width 35 height 13
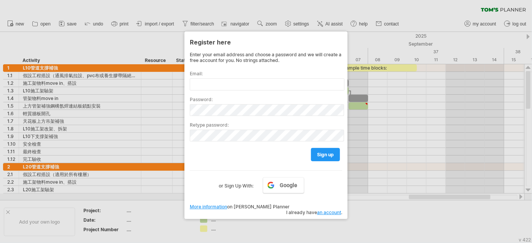
click at [332, 224] on div at bounding box center [266, 121] width 532 height 243
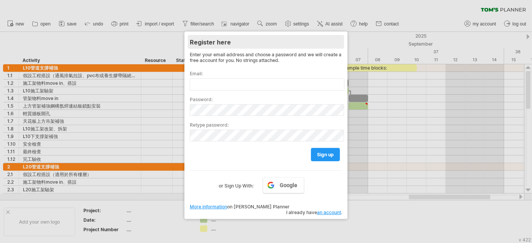
click at [320, 40] on div "Register here" at bounding box center [266, 42] width 152 height 14
click at [221, 42] on div "Register here" at bounding box center [266, 42] width 152 height 14
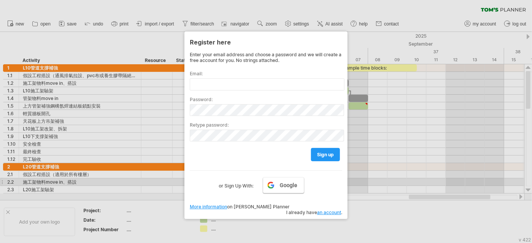
click at [290, 179] on link "Google" at bounding box center [283, 186] width 41 height 16
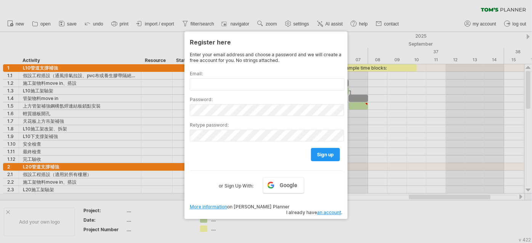
click at [262, 224] on div at bounding box center [266, 121] width 532 height 243
click at [323, 210] on link "an account" at bounding box center [329, 213] width 24 height 6
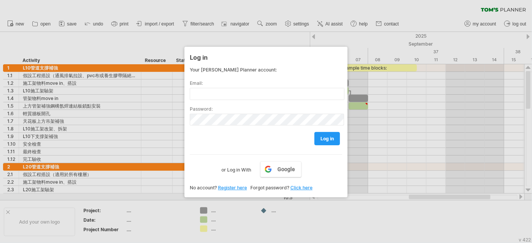
click at [159, 41] on div at bounding box center [266, 121] width 532 height 243
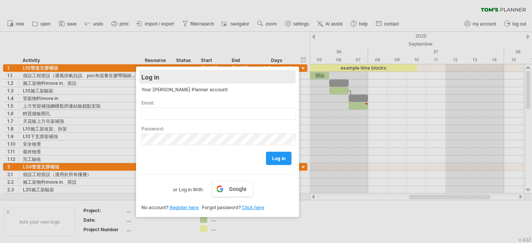
drag, startPoint x: 212, startPoint y: 51, endPoint x: 163, endPoint y: 70, distance: 52.2
click at [163, 70] on div "Log in" at bounding box center [217, 77] width 152 height 14
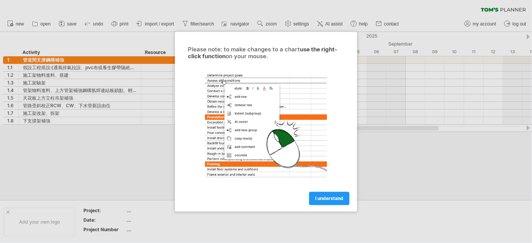
click at [334, 202] on link "I understand" at bounding box center [329, 198] width 40 height 13
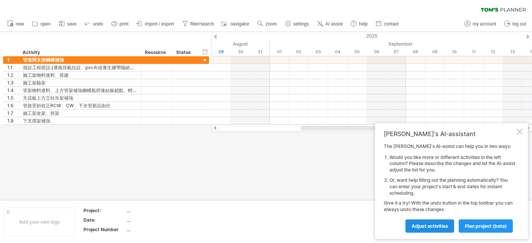
click at [428, 224] on span "Adjust activities" at bounding box center [429, 227] width 37 height 6
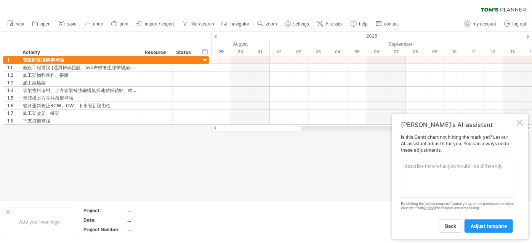
click at [437, 174] on textarea at bounding box center [458, 179] width 114 height 38
click at [433, 174] on textarea at bounding box center [458, 179] width 114 height 38
type textarea "分樓層 L10 L20 L30 L40"
click at [479, 228] on span "adjust template" at bounding box center [489, 227] width 36 height 6
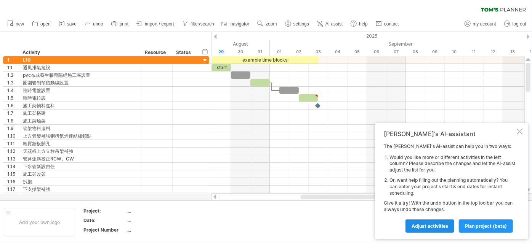
click at [436, 224] on span "Adjust activities" at bounding box center [429, 227] width 37 height 6
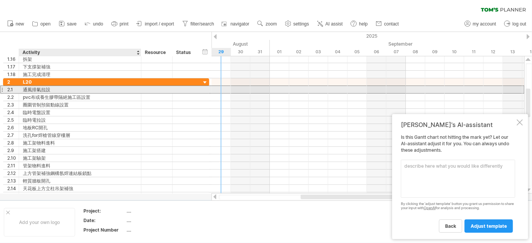
click at [89, 90] on div "通風排氣拉設" at bounding box center [80, 89] width 114 height 7
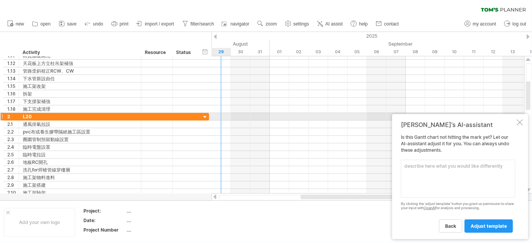
click at [203, 114] on div at bounding box center [205, 117] width 7 height 7
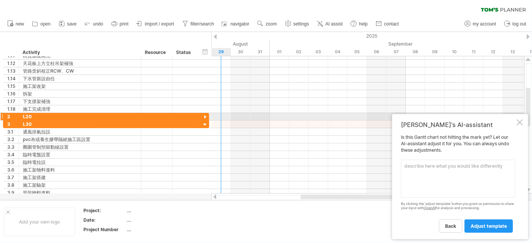
click at [203, 114] on div at bounding box center [205, 117] width 7 height 7
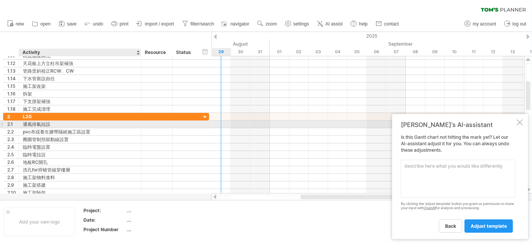
click at [47, 124] on div "通風排氣拉設" at bounding box center [80, 124] width 114 height 7
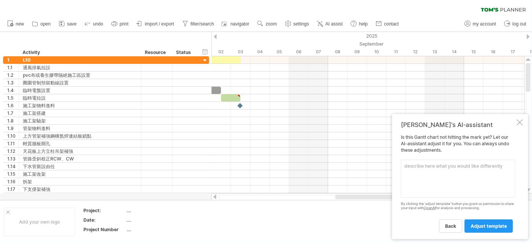
drag, startPoint x: 328, startPoint y: 196, endPoint x: 363, endPoint y: 195, distance: 34.7
click at [363, 195] on div at bounding box center [367, 198] width 313 height 8
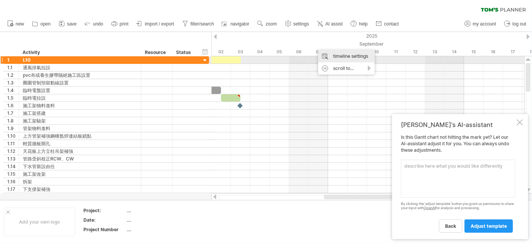
click at [358, 59] on div "timeline settings" at bounding box center [346, 56] width 56 height 12
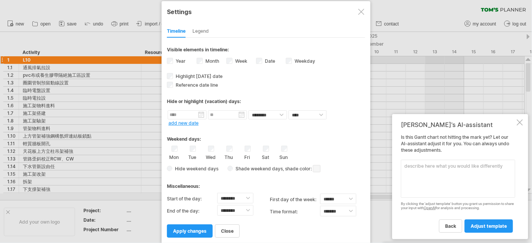
select select "*"
select select "**"
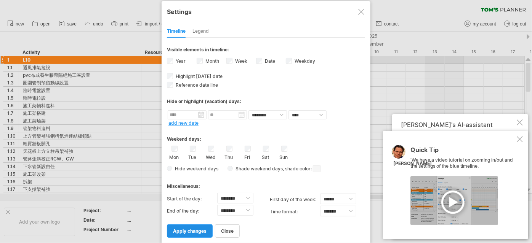
click at [181, 229] on span "apply changes" at bounding box center [190, 232] width 34 height 6
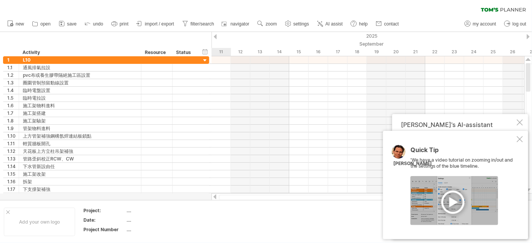
drag, startPoint x: 364, startPoint y: 198, endPoint x: 437, endPoint y: 197, distance: 72.4
click at [437, 197] on div "Trying to reach plan.tomsplanner.com Connected again... 0% clear filter new 1" at bounding box center [266, 121] width 532 height 243
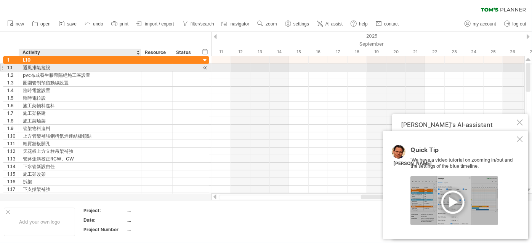
click at [25, 68] on div "通風排氣拉設" at bounding box center [80, 67] width 114 height 7
click at [24, 67] on input "******" at bounding box center [80, 67] width 114 height 7
type input "**********"
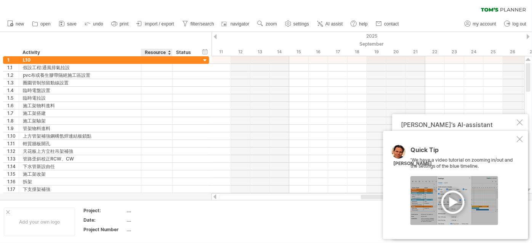
click at [110, 42] on div "hide start/end/duration show start/end/duration ******** Activity ******** Reso…" at bounding box center [105, 44] width 211 height 24
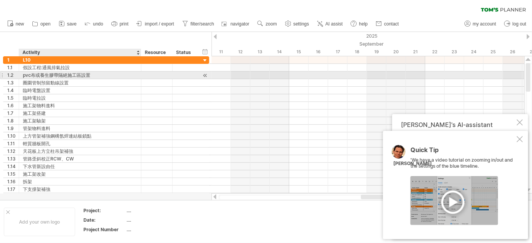
click at [64, 76] on div "pvc布或養生膠帶隔絕施工區設置" at bounding box center [80, 75] width 114 height 7
drag, startPoint x: 104, startPoint y: 76, endPoint x: 22, endPoint y: 77, distance: 82.3
click at [22, 77] on div "**********" at bounding box center [80, 75] width 122 height 7
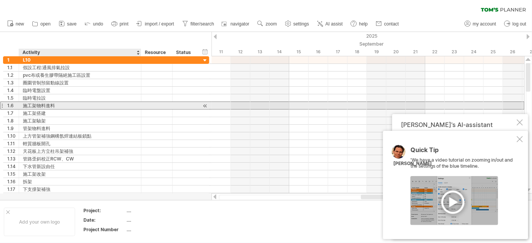
click at [97, 104] on div "施工架物料進料" at bounding box center [80, 105] width 114 height 7
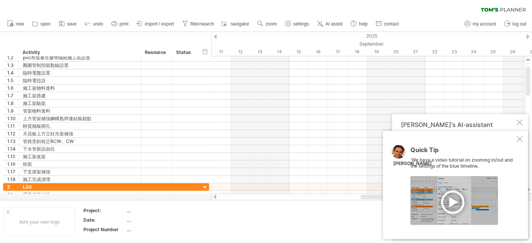
click at [453, 196] on div at bounding box center [454, 200] width 88 height 49
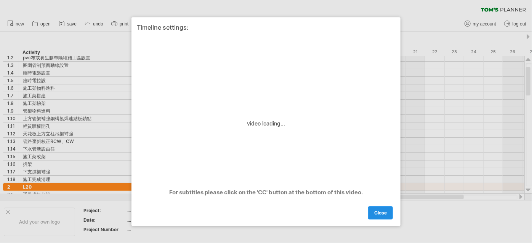
click at [389, 212] on link "close" at bounding box center [380, 212] width 25 height 13
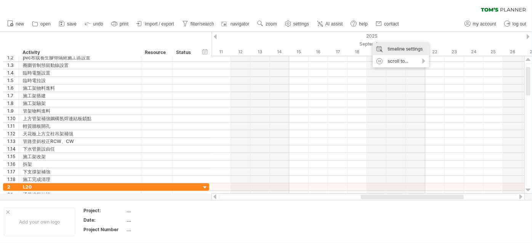
click at [412, 48] on div "timeline settings" at bounding box center [401, 49] width 56 height 12
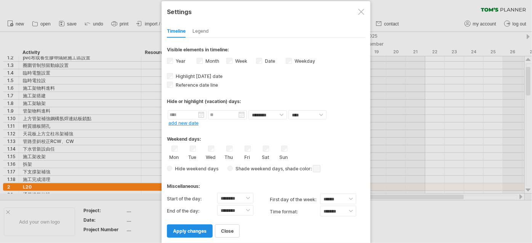
click at [195, 229] on span "apply changes" at bounding box center [190, 232] width 34 height 6
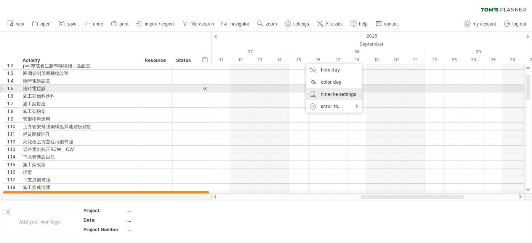
click at [341, 91] on div "timeline settings" at bounding box center [334, 94] width 56 height 12
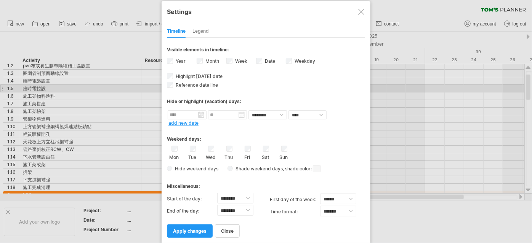
click at [304, 58] on label "Weekday visibility of weekday Currently there is not enough space horizontally …" at bounding box center [304, 61] width 22 height 6
click at [195, 225] on link "apply changes" at bounding box center [190, 231] width 46 height 13
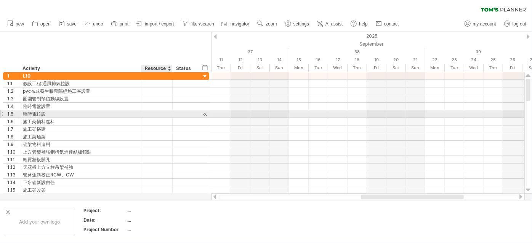
click at [140, 116] on div at bounding box center [140, 114] width 4 height 8
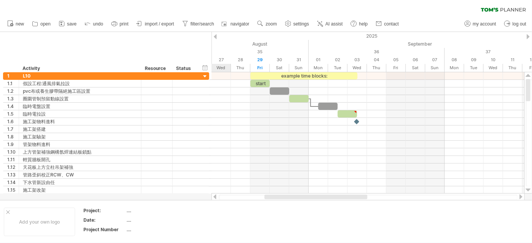
drag, startPoint x: 395, startPoint y: 197, endPoint x: 298, endPoint y: 195, distance: 96.4
click at [298, 195] on div at bounding box center [367, 198] width 313 height 8
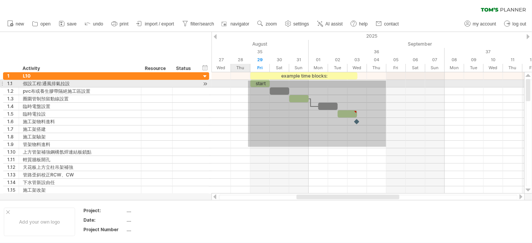
drag, startPoint x: 386, startPoint y: 147, endPoint x: 248, endPoint y: 81, distance: 153.4
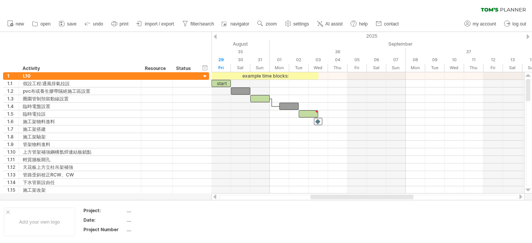
drag, startPoint x: 339, startPoint y: 195, endPoint x: 353, endPoint y: 195, distance: 14.1
click at [353, 195] on div at bounding box center [361, 197] width 103 height 5
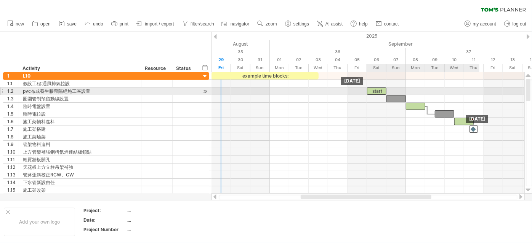
drag, startPoint x: 222, startPoint y: 82, endPoint x: 379, endPoint y: 89, distance: 157.1
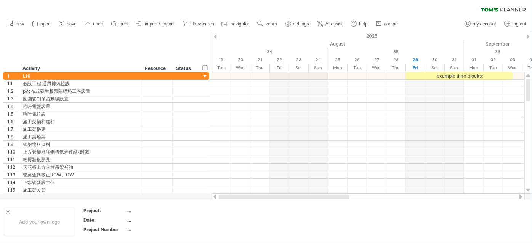
drag, startPoint x: 413, startPoint y: 197, endPoint x: 310, endPoint y: 199, distance: 103.6
click at [310, 199] on div at bounding box center [284, 197] width 131 height 5
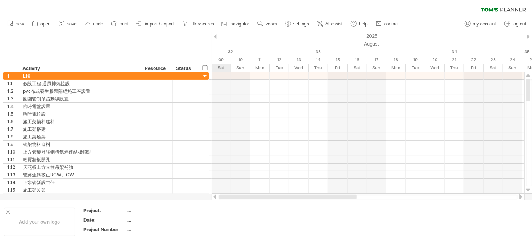
drag, startPoint x: 310, startPoint y: 197, endPoint x: 216, endPoint y: 198, distance: 93.3
click at [216, 198] on div at bounding box center [367, 198] width 313 height 8
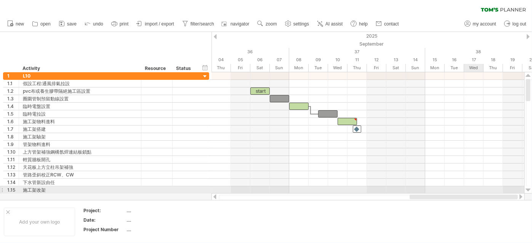
drag, startPoint x: 301, startPoint y: 197, endPoint x: 475, endPoint y: 190, distance: 174.2
click at [475, 190] on div "Trying to reach plan.tomsplanner.com Connected again... 0% clear filter new 1" at bounding box center [266, 121] width 532 height 243
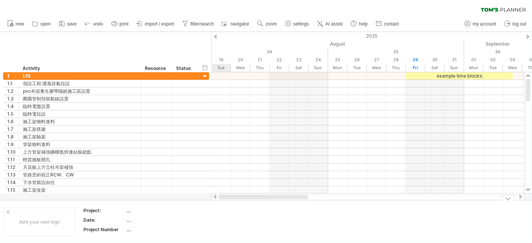
drag, startPoint x: 388, startPoint y: 200, endPoint x: 254, endPoint y: 202, distance: 134.1
click at [254, 202] on div "Trying to reach plan.tomsplanner.com Connected again... 0% clear filter new 1" at bounding box center [266, 121] width 532 height 243
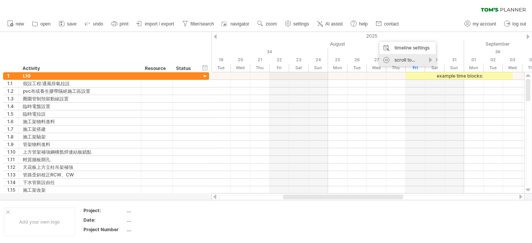
click at [431, 59] on div "scroll to..." at bounding box center [407, 60] width 56 height 12
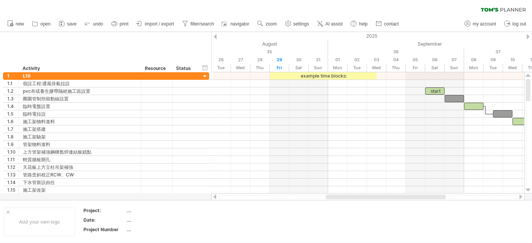
drag, startPoint x: 369, startPoint y: 198, endPoint x: 411, endPoint y: 196, distance: 42.7
click at [411, 196] on div at bounding box center [386, 197] width 120 height 5
click at [464, 66] on div "scroll to..." at bounding box center [462, 67] width 56 height 12
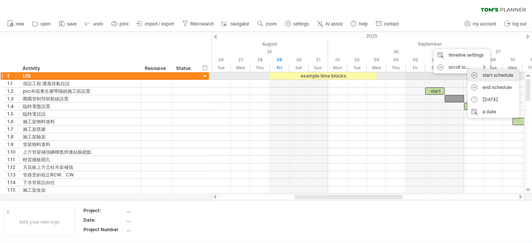
click at [496, 73] on div "start schedule" at bounding box center [493, 75] width 52 height 12
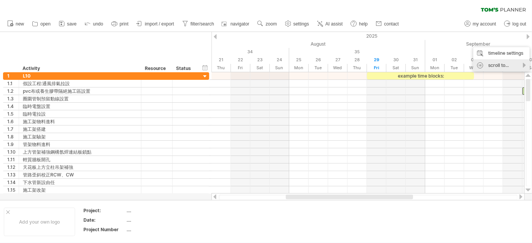
click at [499, 66] on div "scroll to..." at bounding box center [501, 65] width 56 height 12
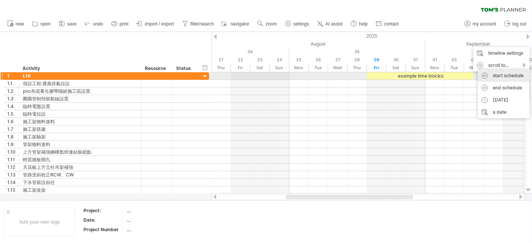
click at [488, 74] on div "start schedule" at bounding box center [504, 76] width 52 height 12
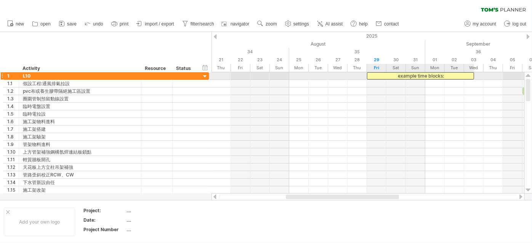
click at [448, 77] on div "example time blocks:" at bounding box center [420, 75] width 107 height 7
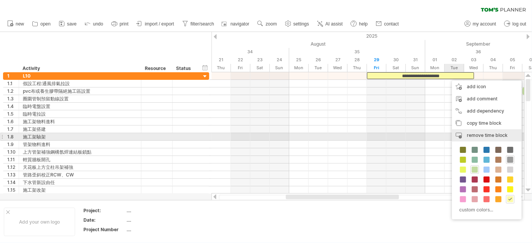
click at [477, 136] on span "remove time block" at bounding box center [487, 136] width 41 height 6
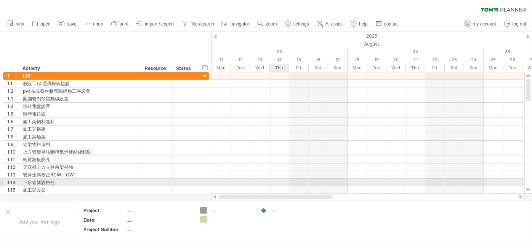
drag, startPoint x: 378, startPoint y: 199, endPoint x: 285, endPoint y: 185, distance: 93.3
click at [285, 185] on div "Trying to reach plan.tomsplanner.com Connected again... 0% clear filter new 1" at bounding box center [266, 121] width 532 height 243
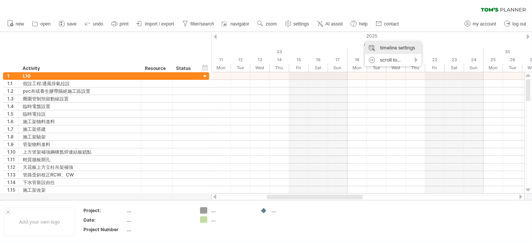
click at [393, 47] on div "timeline settings" at bounding box center [393, 48] width 56 height 12
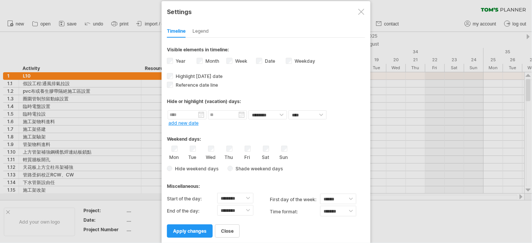
click at [264, 166] on span "Shade weekend days" at bounding box center [258, 169] width 50 height 6
click at [226, 167] on div "Hide weekend days Shade weekend days , shade color: You can choose to shade the…" at bounding box center [266, 168] width 198 height 11
click at [189, 123] on link "add new date" at bounding box center [183, 123] width 30 height 6
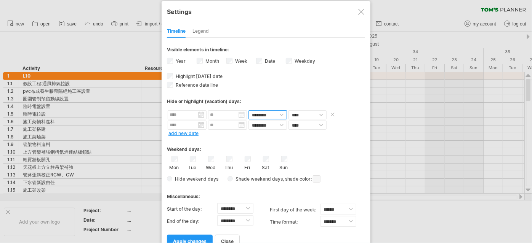
click at [283, 114] on select "******** ********" at bounding box center [267, 114] width 38 height 9
select select "*"
click at [248, 110] on select "******** ********" at bounding box center [267, 114] width 38 height 9
click at [321, 113] on select "**** *****" at bounding box center [307, 114] width 38 height 9
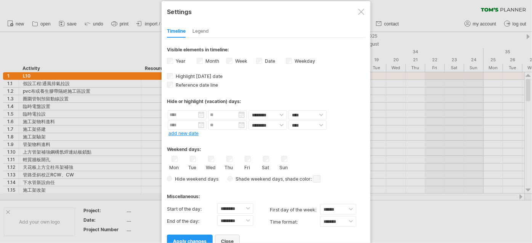
click at [234, 236] on link "close" at bounding box center [227, 241] width 25 height 13
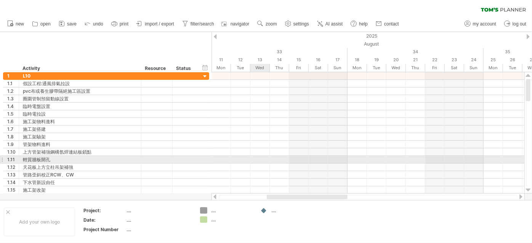
click at [262, 156] on div at bounding box center [367, 160] width 313 height 8
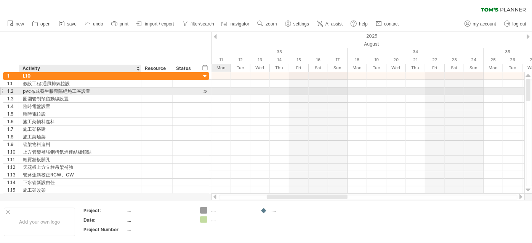
click at [65, 92] on div "pvc布或養生膠帶隔絕施工區設置" at bounding box center [80, 91] width 114 height 7
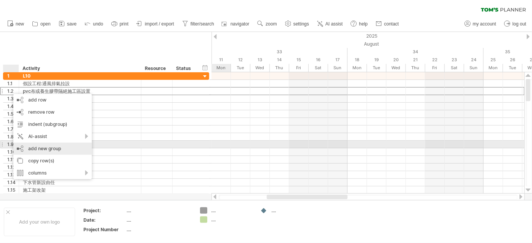
click at [70, 149] on div "add new group" at bounding box center [52, 149] width 78 height 12
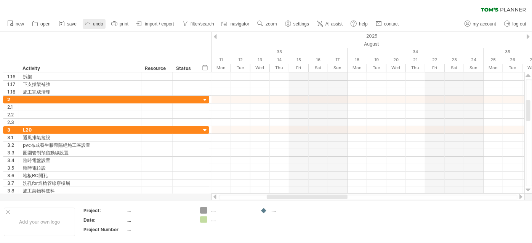
click at [96, 26] on span "undo" at bounding box center [98, 23] width 10 height 5
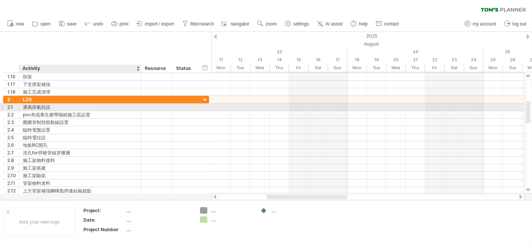
click at [43, 107] on div "通風排氣拉設" at bounding box center [80, 107] width 114 height 7
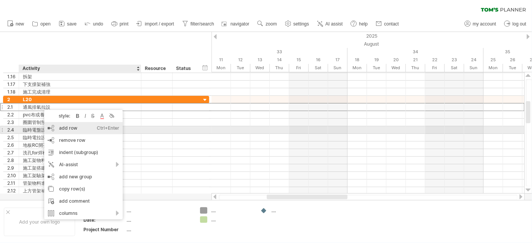
click at [76, 129] on div "add row Ctrl+Enter Cmd+Enter" at bounding box center [83, 128] width 78 height 12
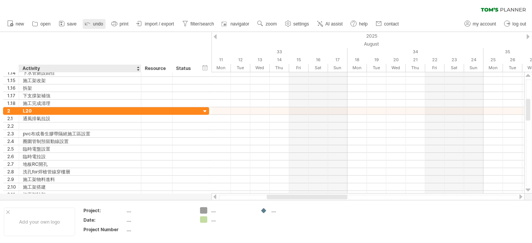
click at [92, 27] on link "undo" at bounding box center [94, 24] width 23 height 10
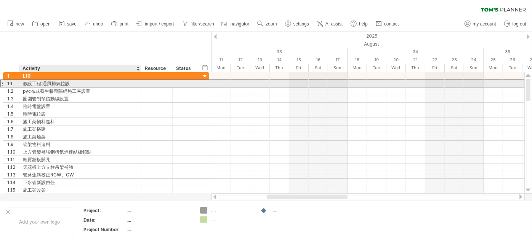
click at [51, 83] on div "假設工程:通風排氣拉設" at bounding box center [80, 83] width 114 height 7
click at [43, 84] on input "**********" at bounding box center [80, 83] width 114 height 7
drag, startPoint x: 43, startPoint y: 84, endPoint x: 26, endPoint y: 85, distance: 16.4
click at [26, 85] on input "**********" at bounding box center [80, 83] width 114 height 7
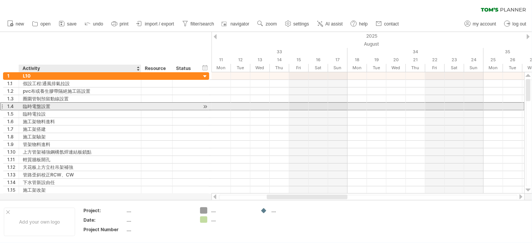
click at [54, 106] on div "臨時電盤設置" at bounding box center [80, 106] width 114 height 7
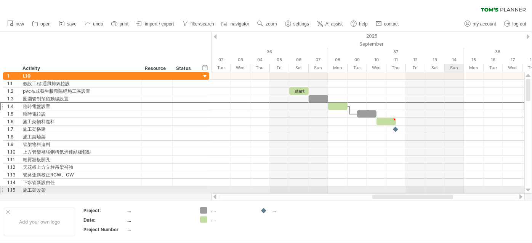
drag, startPoint x: 342, startPoint y: 197, endPoint x: 448, endPoint y: 192, distance: 105.6
click at [448, 192] on div "Trying to reach plan.tomsplanner.com Connected again... 0% clear filter new 1" at bounding box center [266, 121] width 532 height 243
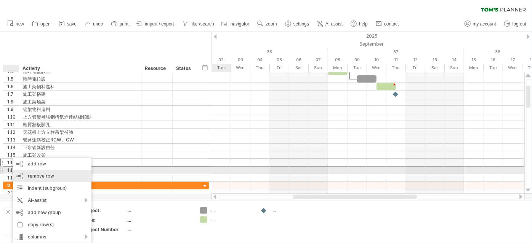
click at [47, 172] on div "remove row remove selected rows" at bounding box center [52, 176] width 78 height 12
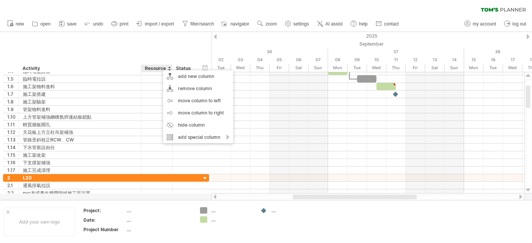
click at [157, 67] on div "Resource" at bounding box center [156, 69] width 23 height 8
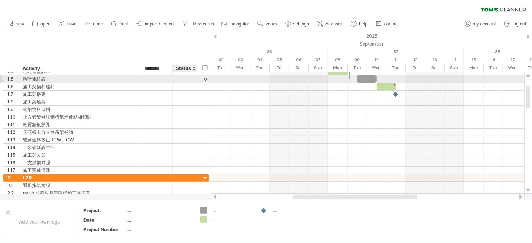
click at [189, 78] on div at bounding box center [184, 78] width 17 height 7
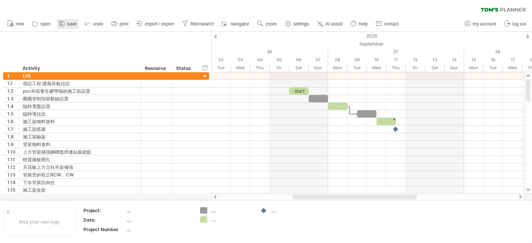
click at [66, 24] on link "save" at bounding box center [68, 24] width 22 height 10
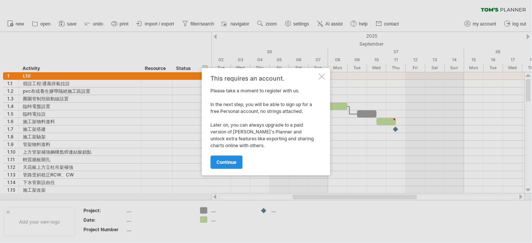
click at [233, 162] on span "continue" at bounding box center [227, 163] width 20 height 6
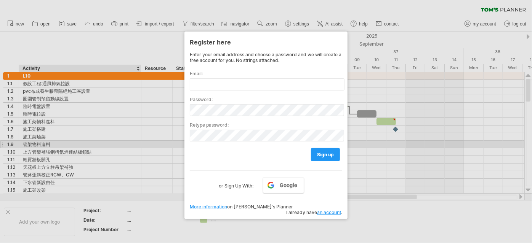
click at [133, 143] on div at bounding box center [266, 121] width 532 height 243
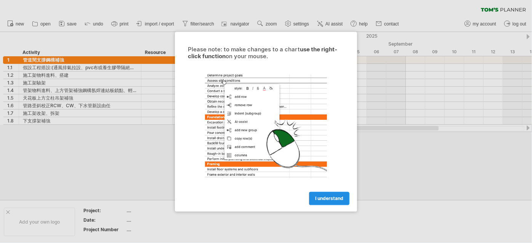
click at [331, 196] on span "I understand" at bounding box center [329, 199] width 28 height 6
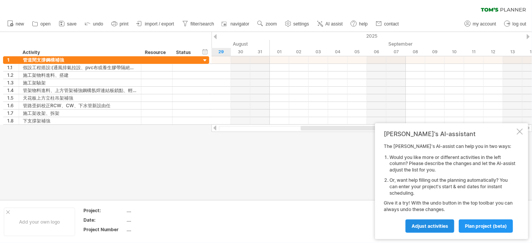
click at [439, 224] on span "Adjust activities" at bounding box center [429, 227] width 37 height 6
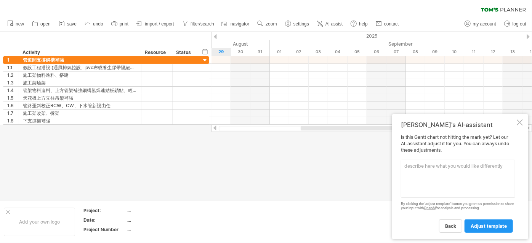
click at [438, 184] on textarea at bounding box center [458, 179] width 114 height 38
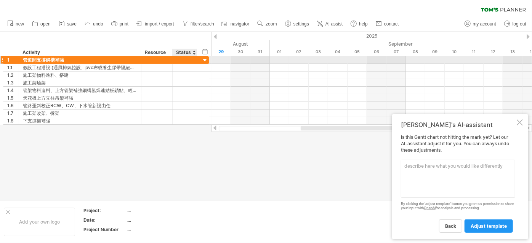
click at [203, 59] on div at bounding box center [205, 60] width 7 height 7
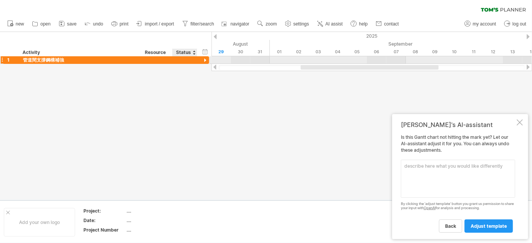
click at [203, 59] on div at bounding box center [205, 60] width 7 height 7
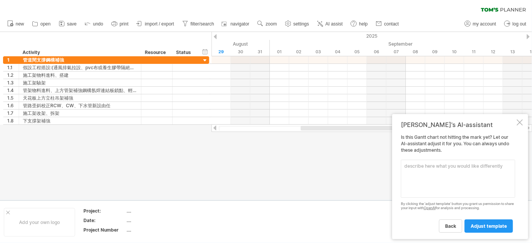
click at [448, 172] on textarea at bounding box center [458, 179] width 114 height 38
type textarea "分樓層 L10 L20 L30 L40"
click at [495, 229] on span "adjust template" at bounding box center [489, 227] width 36 height 6
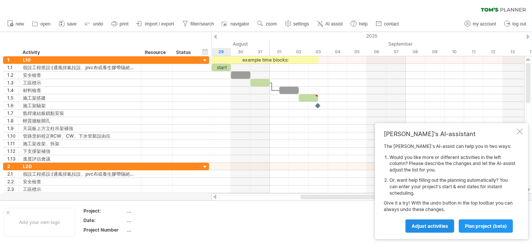
click at [435, 228] on span "Adjust activities" at bounding box center [429, 227] width 37 height 6
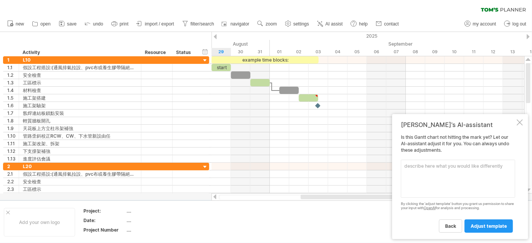
click at [297, 222] on td at bounding box center [286, 222] width 60 height 29
